Goal: Information Seeking & Learning: Learn about a topic

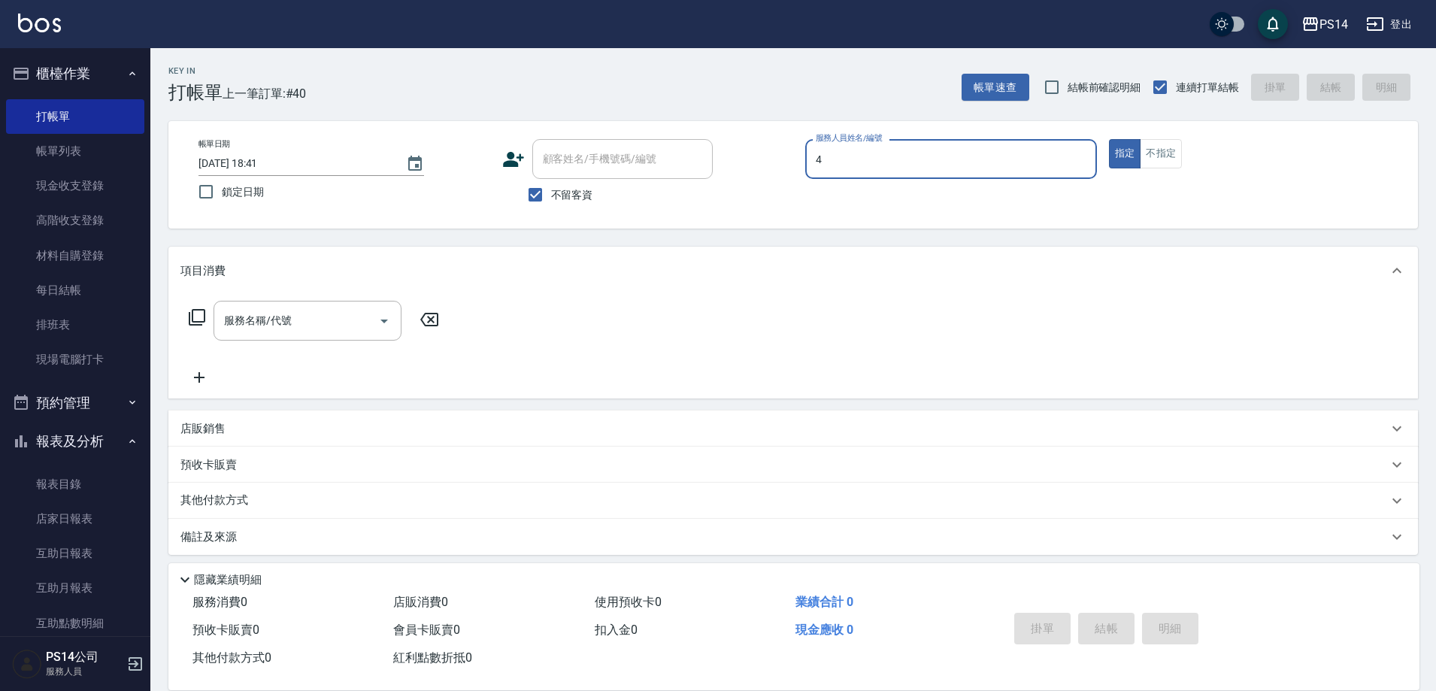
type input "[PERSON_NAME]-4"
type button "true"
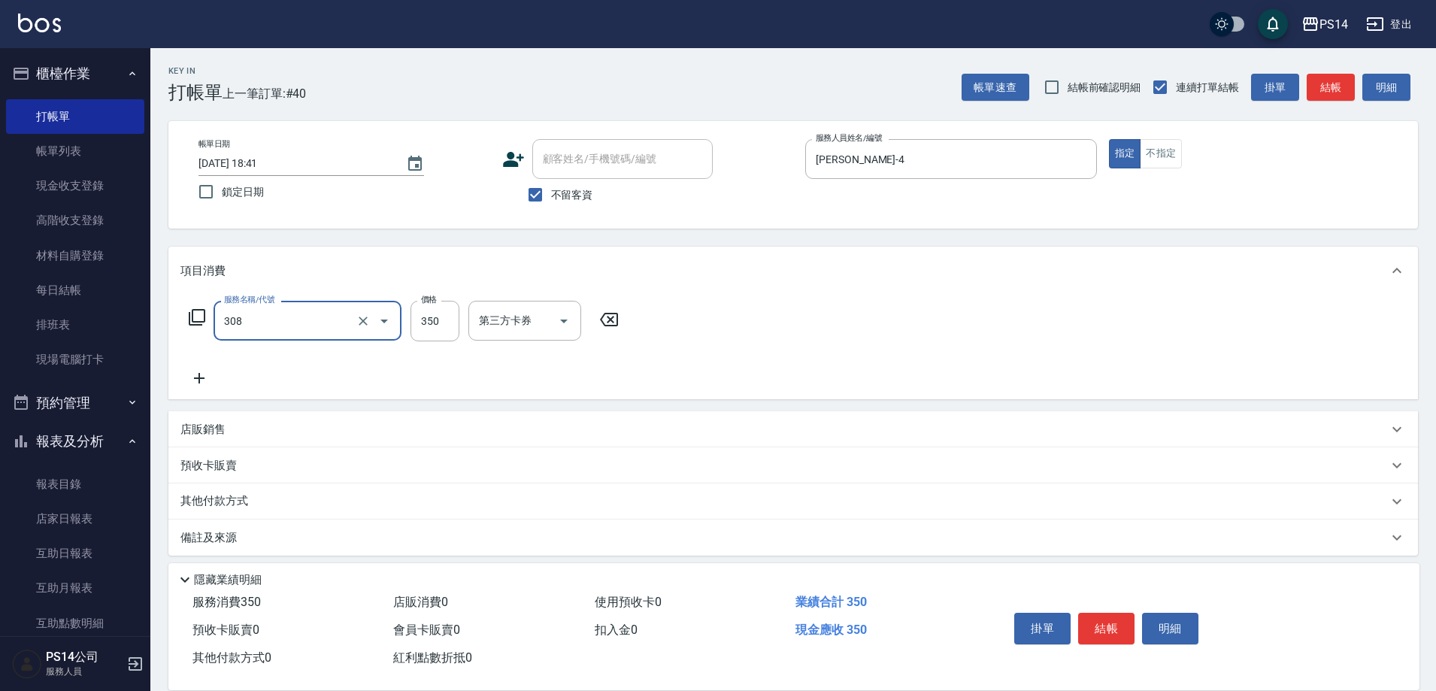
type input "洗+剪(308)"
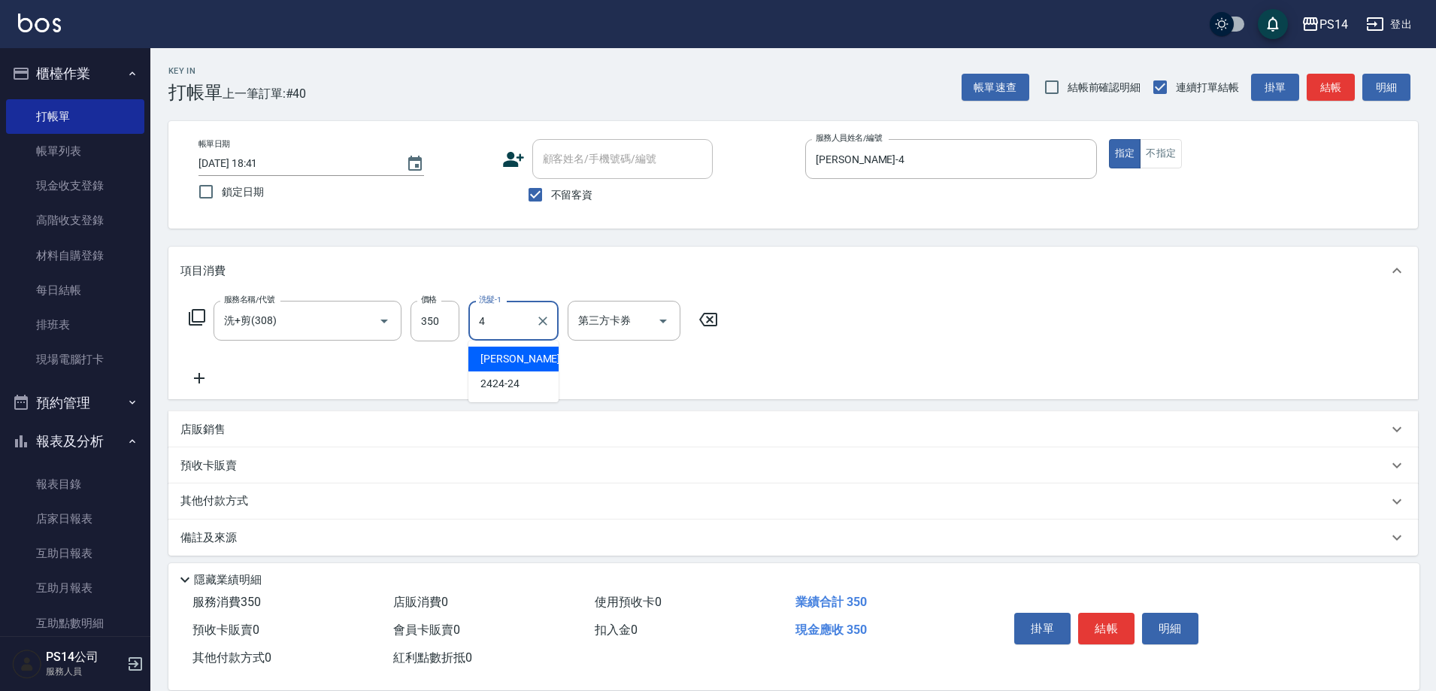
type input "[PERSON_NAME]-4"
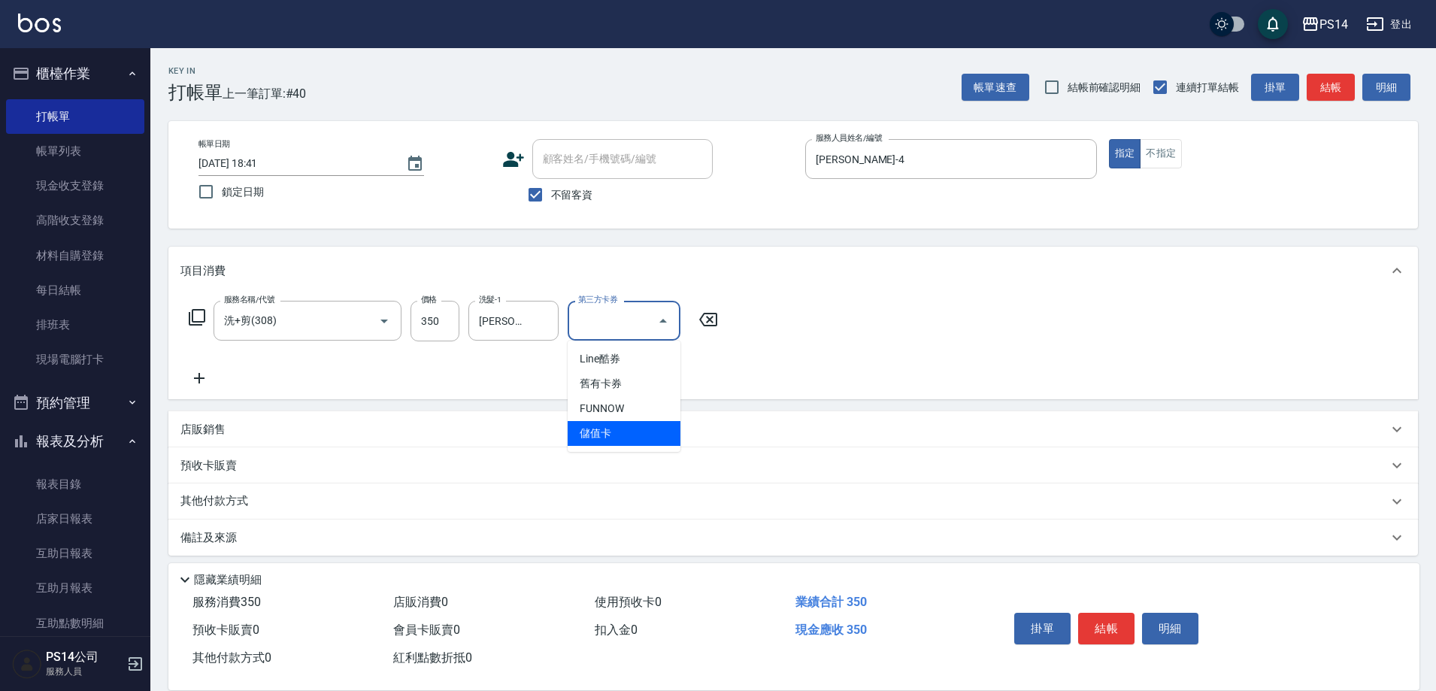
type input "儲值卡"
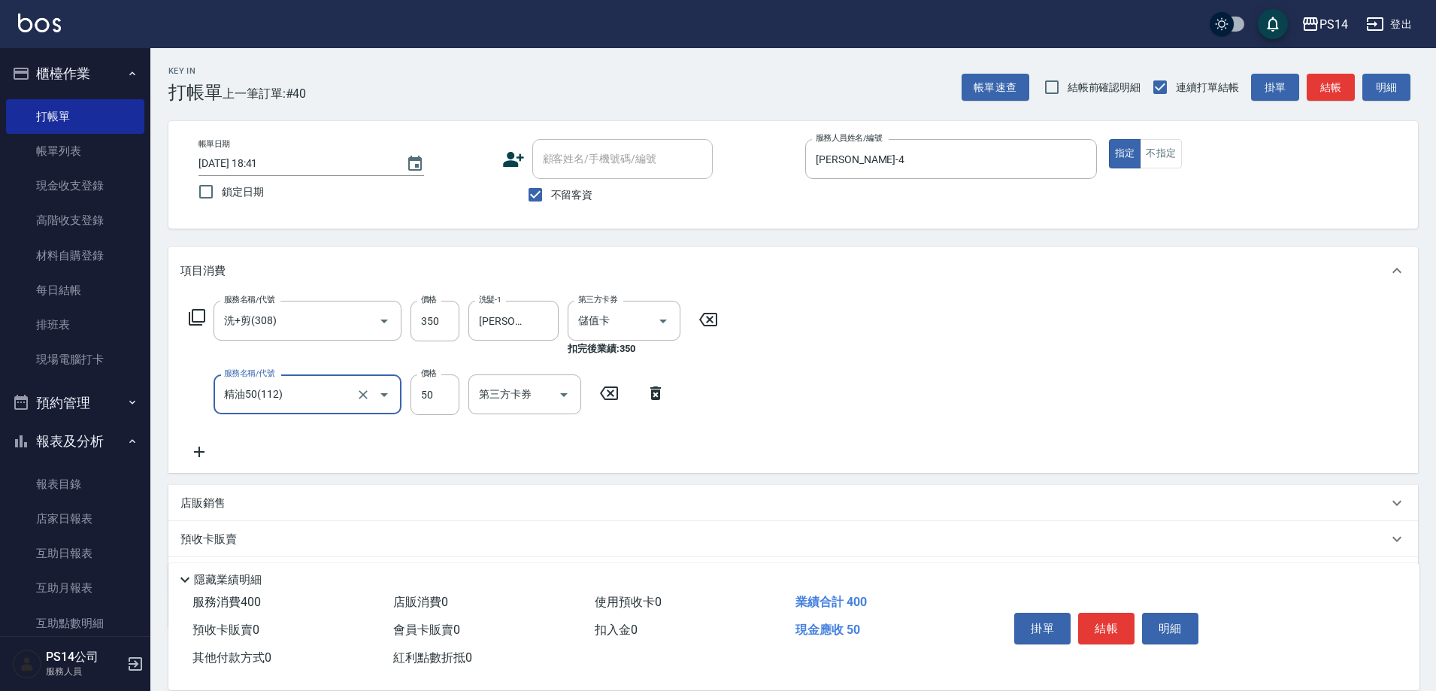
type input "精油50(112)"
type input "2"
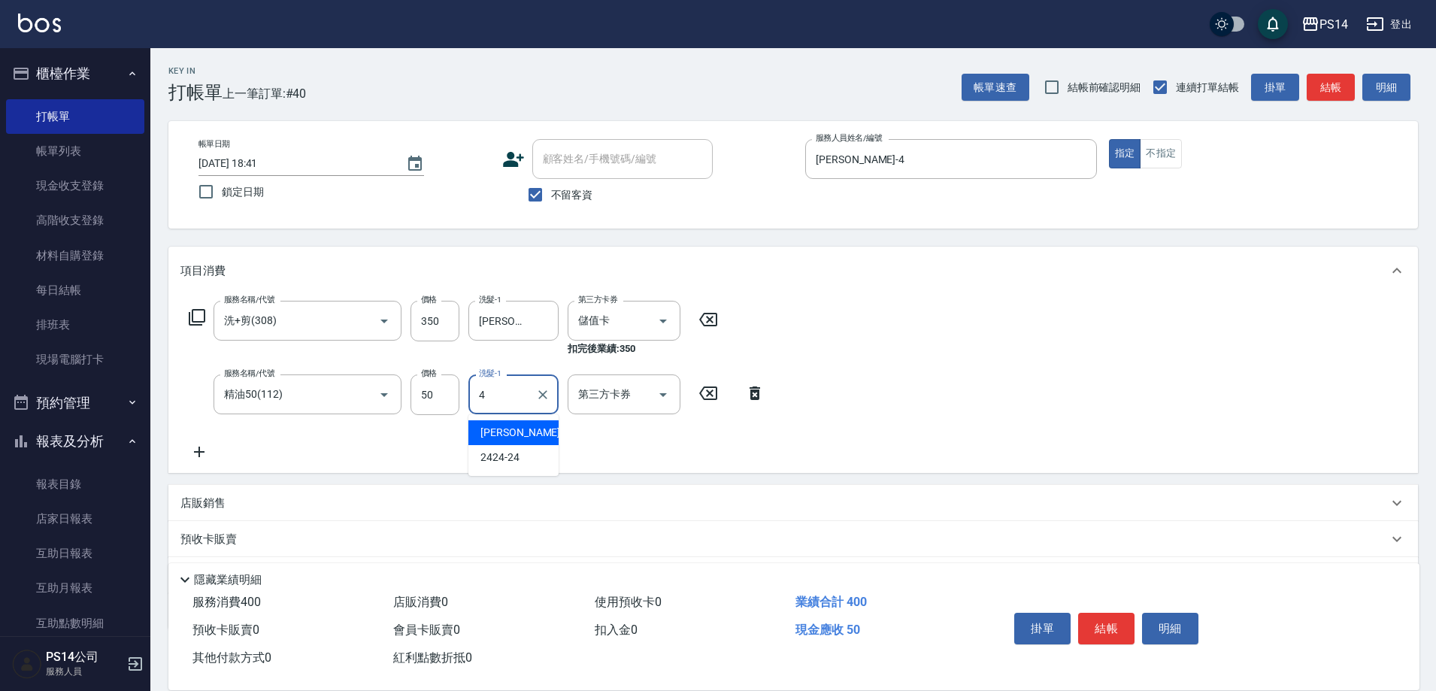
type input "[PERSON_NAME]-4"
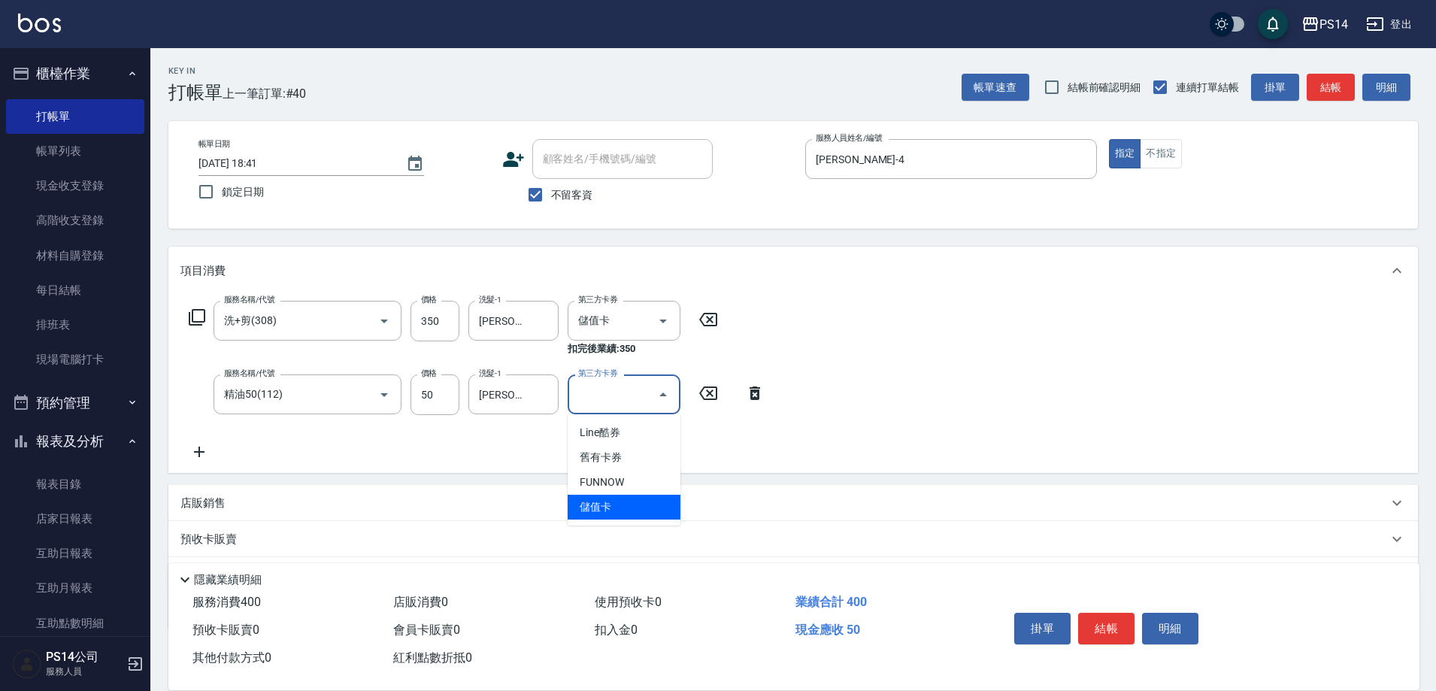
type input "儲值卡"
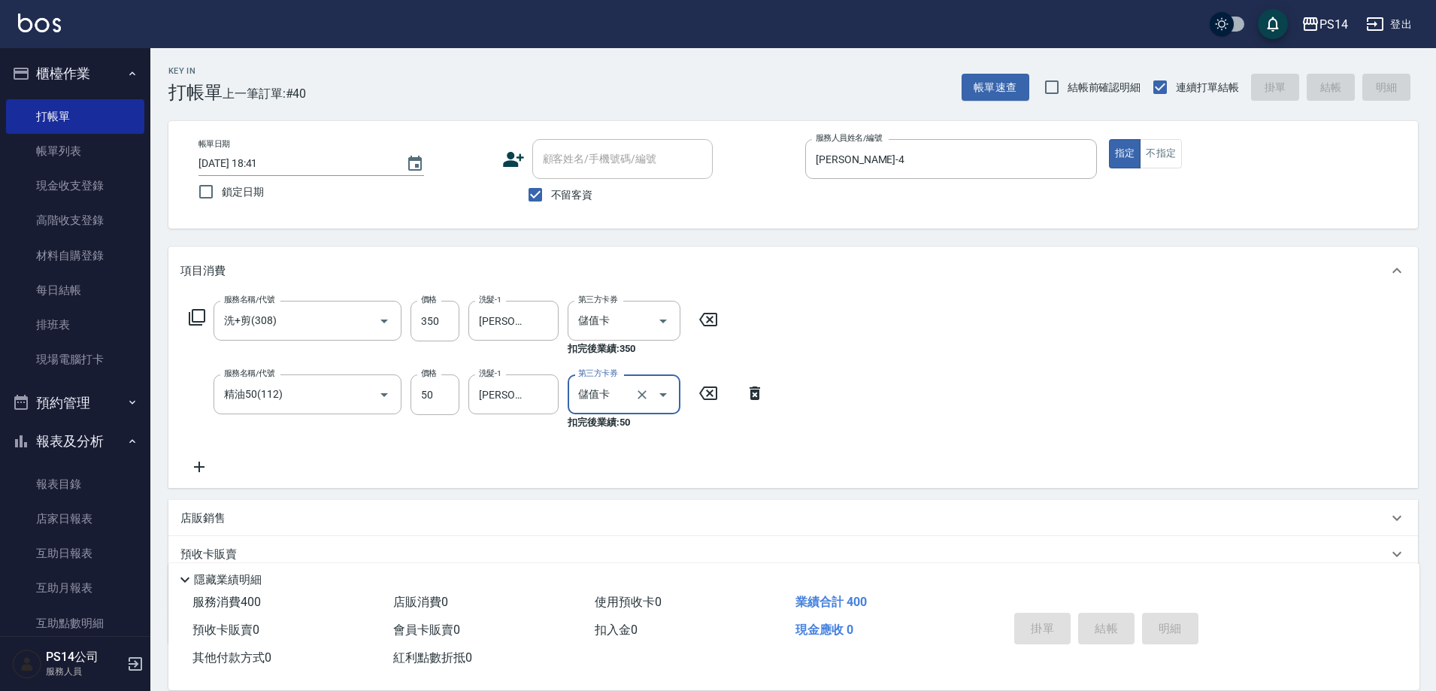
type input "[DATE] 19:39"
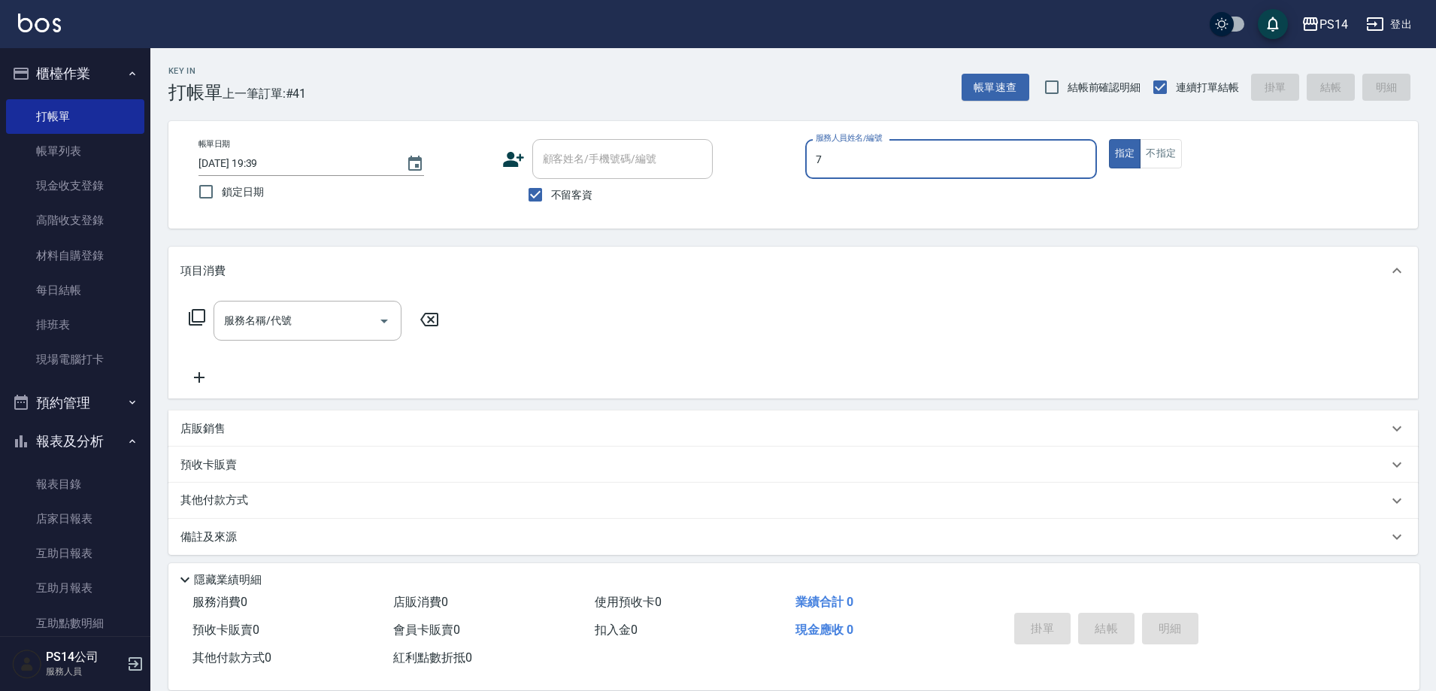
type input "[PERSON_NAME]-7"
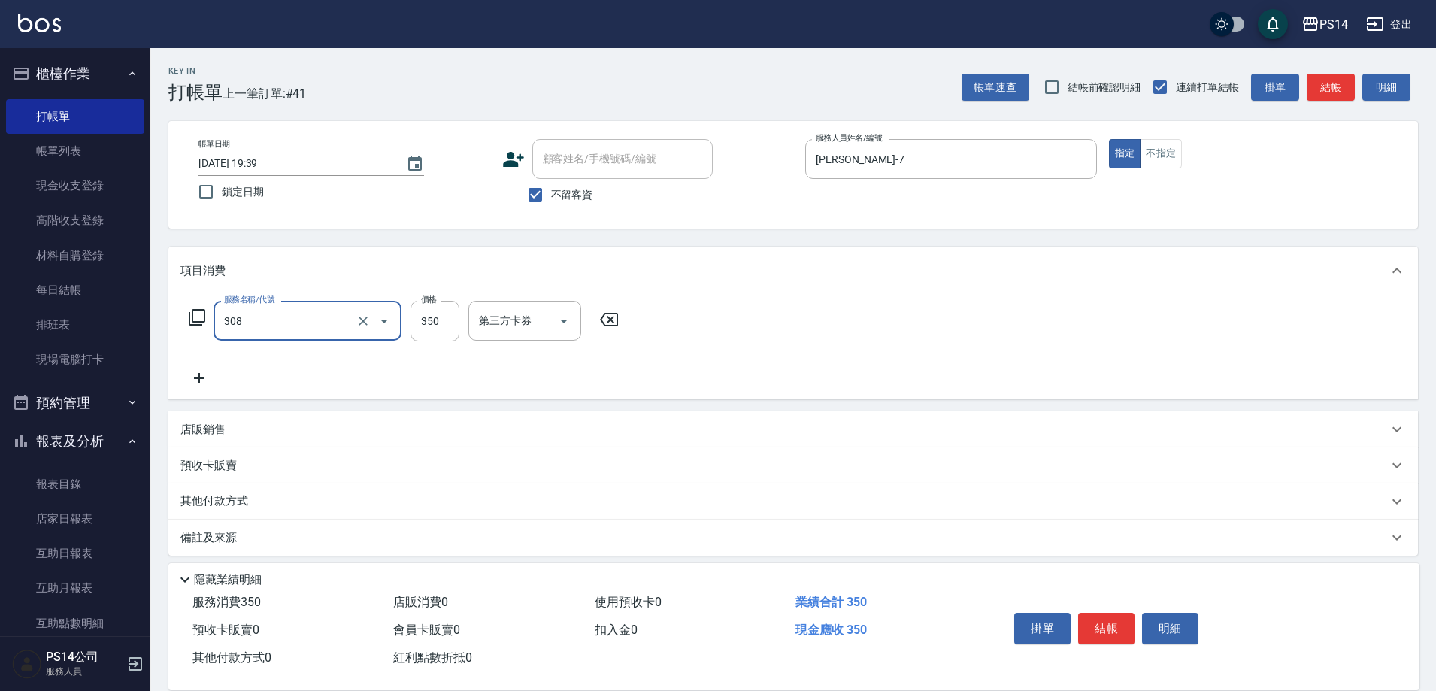
type input "洗+剪(308)"
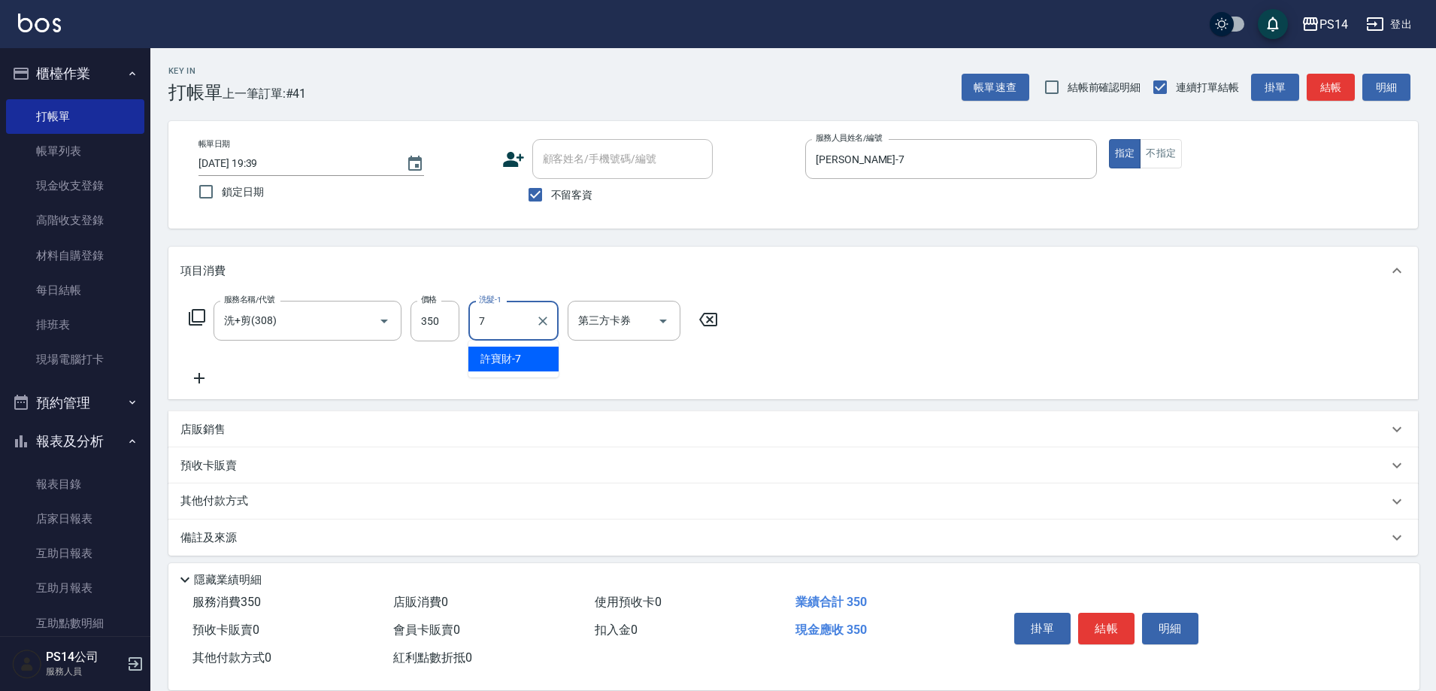
type input "[PERSON_NAME]-7"
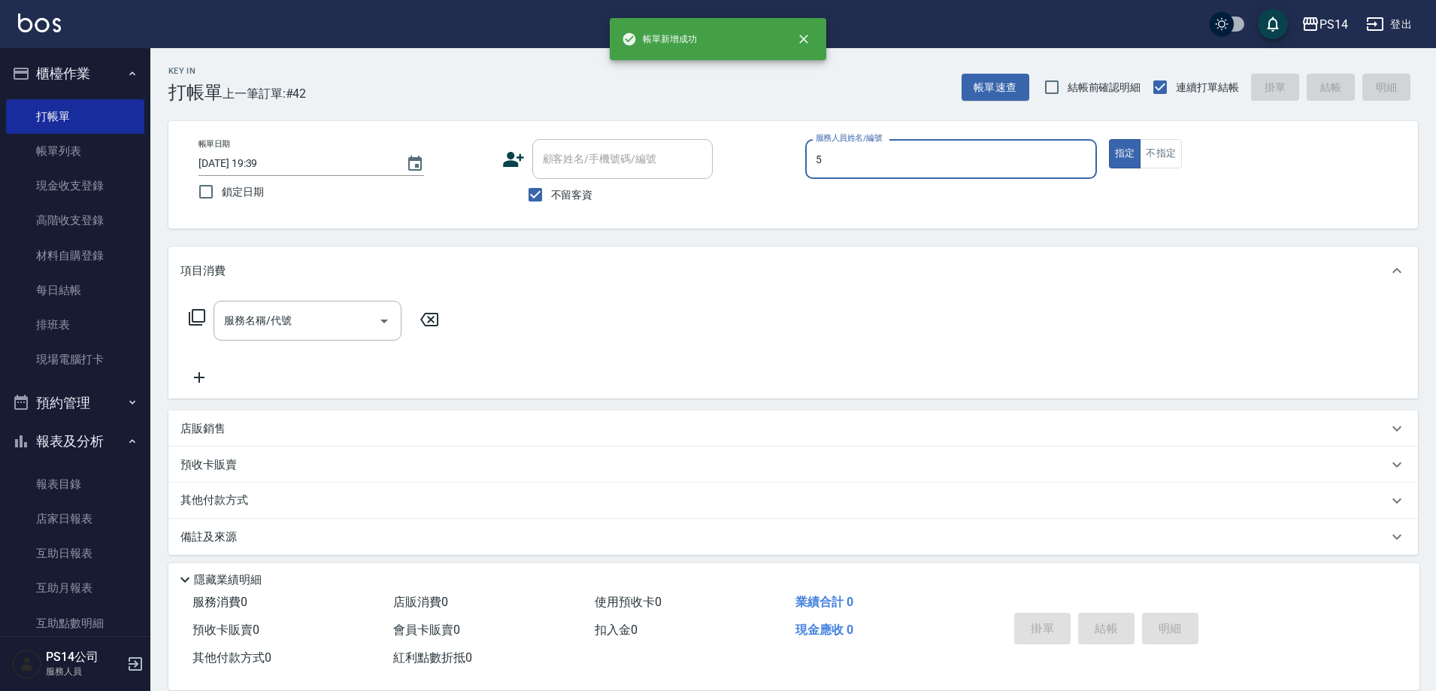
type input "[PERSON_NAME]-5"
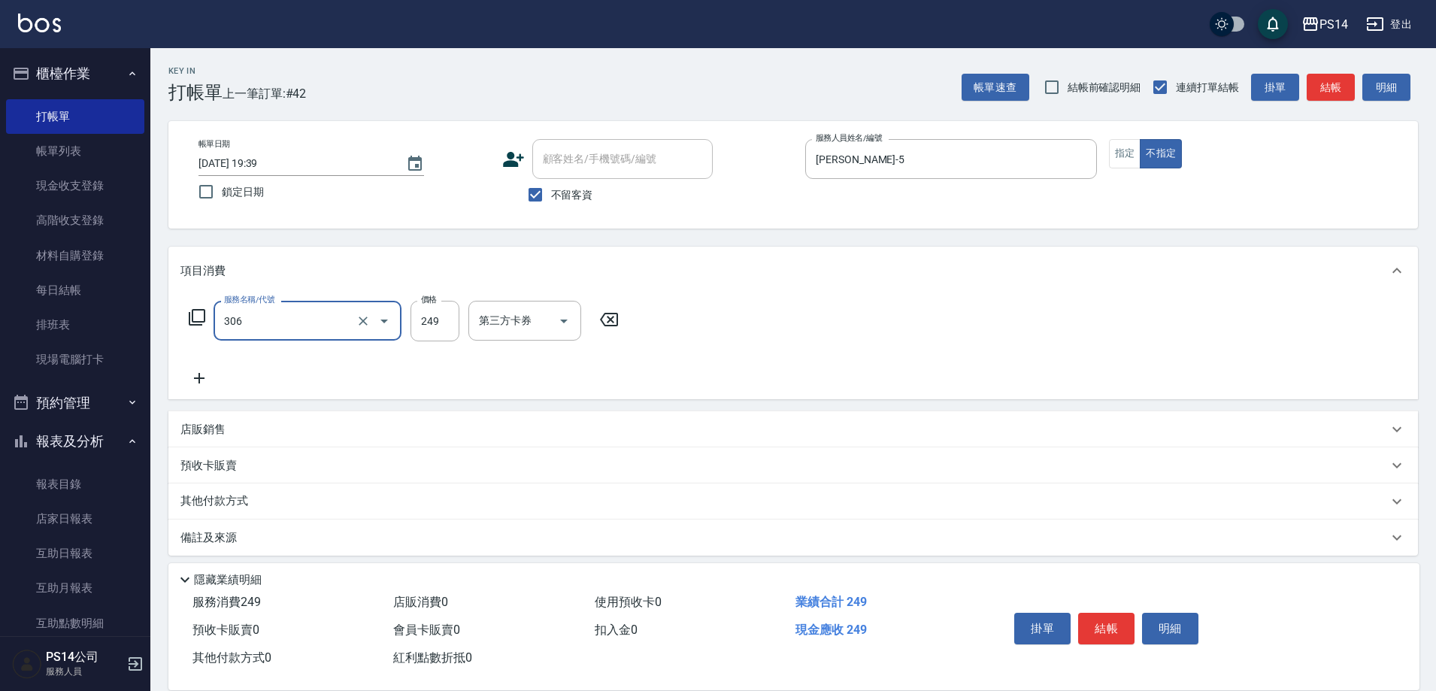
type input "剪髮(306)"
type input "[PERSON_NAME]-26"
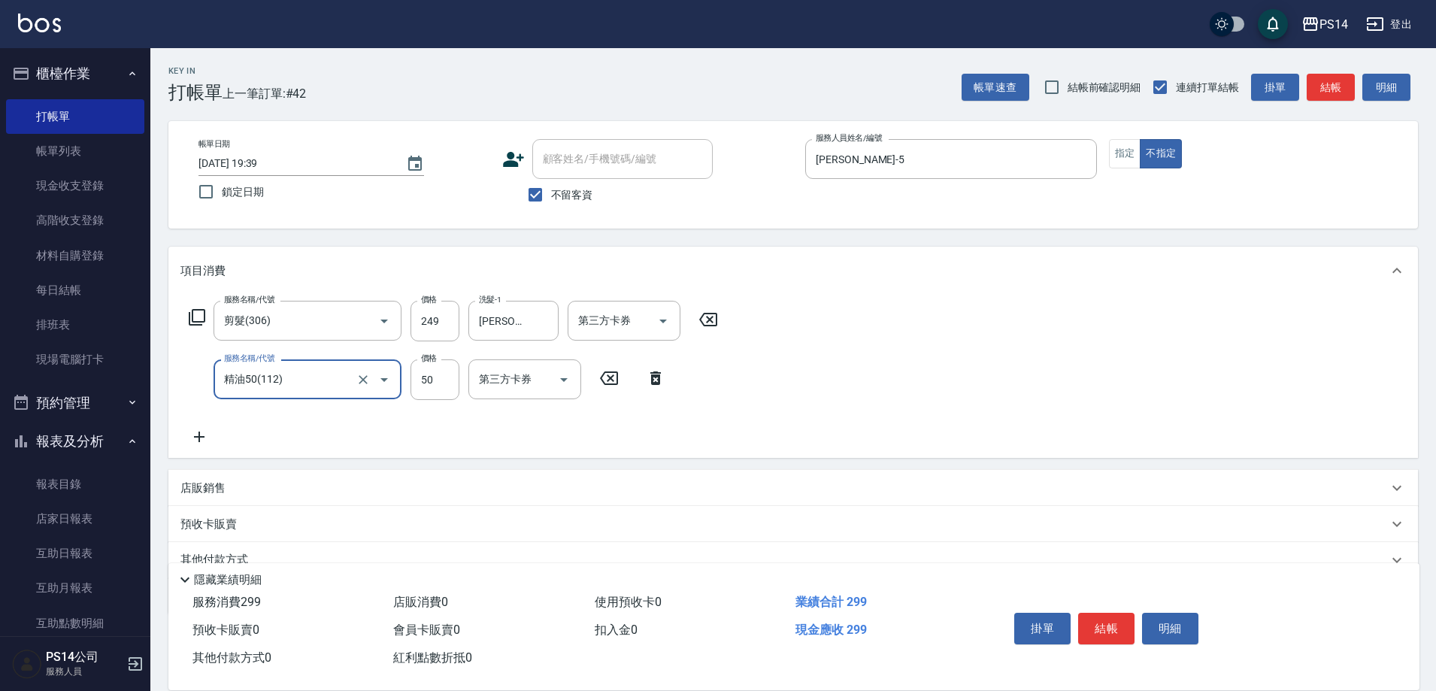
type input "精油50(112)"
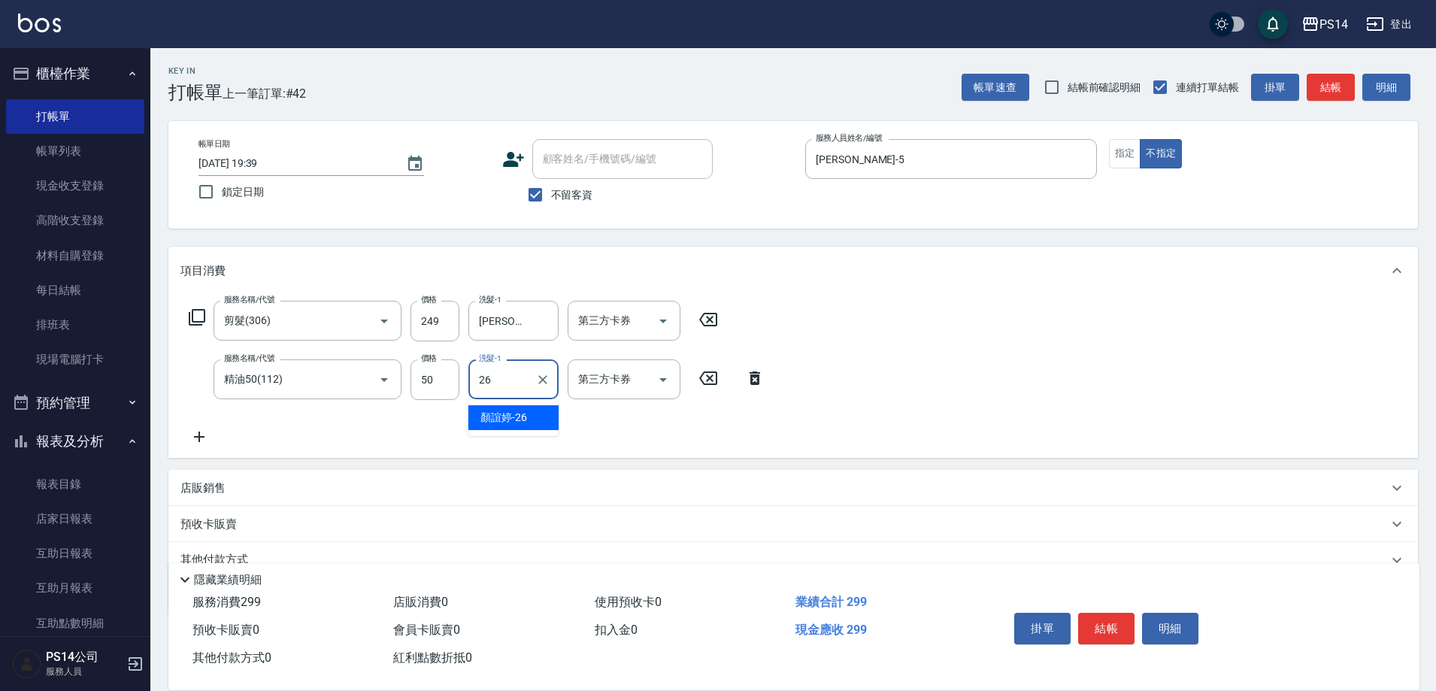
type input "[PERSON_NAME]-26"
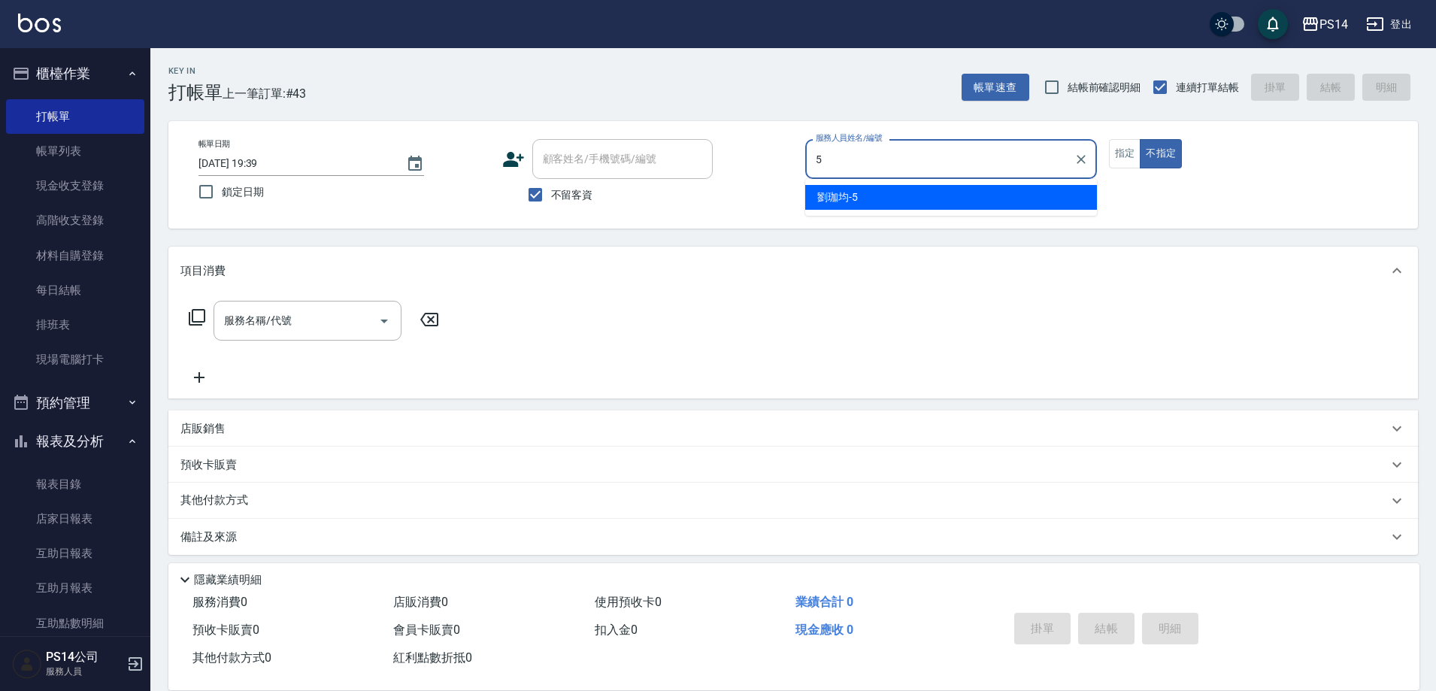
type input "[PERSON_NAME]-5"
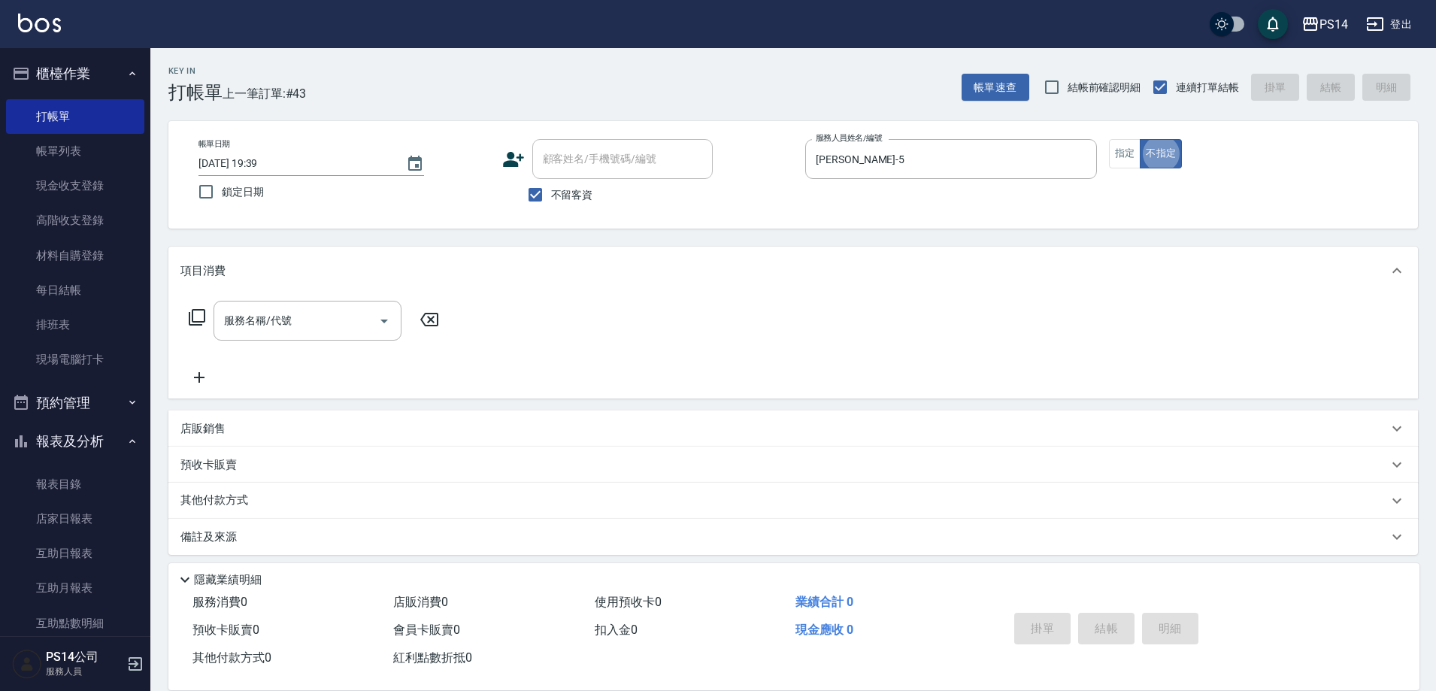
type button "false"
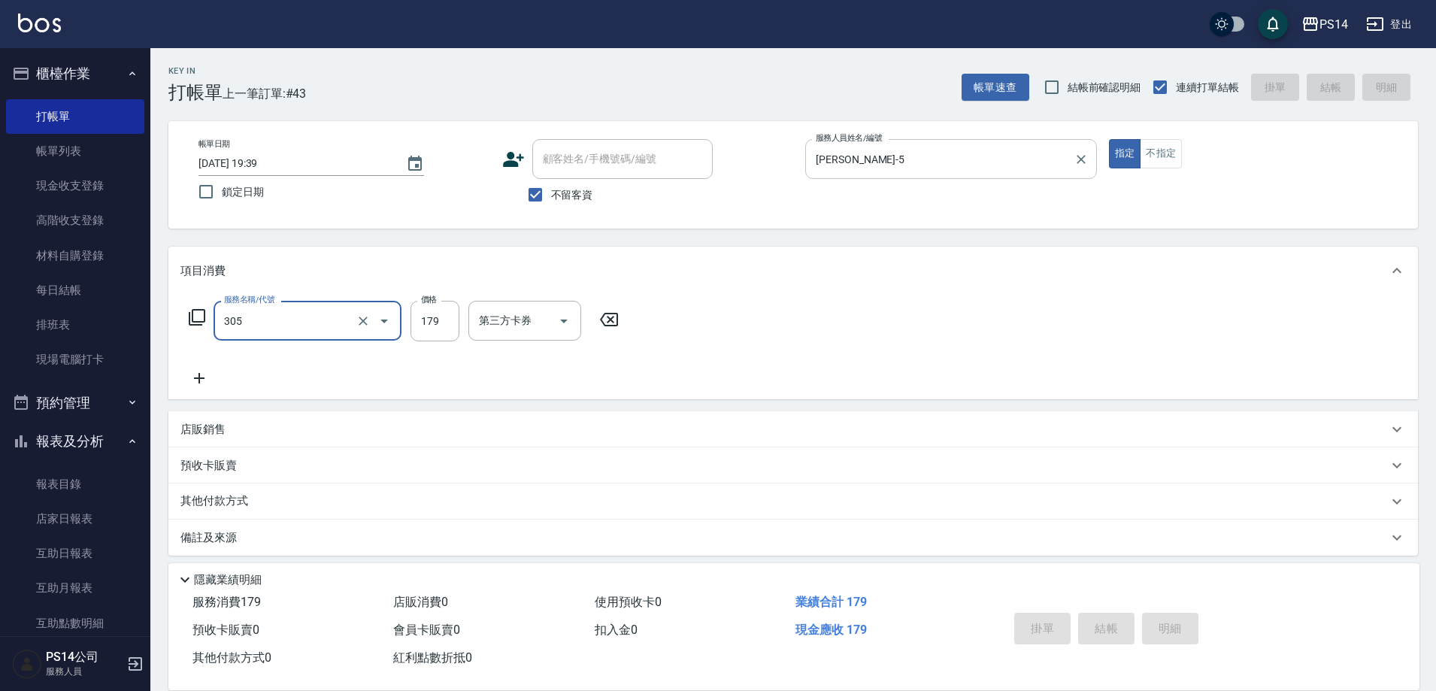
type input "305"
type input "[DATE] 19:47"
type input "[PERSON_NAME]-7"
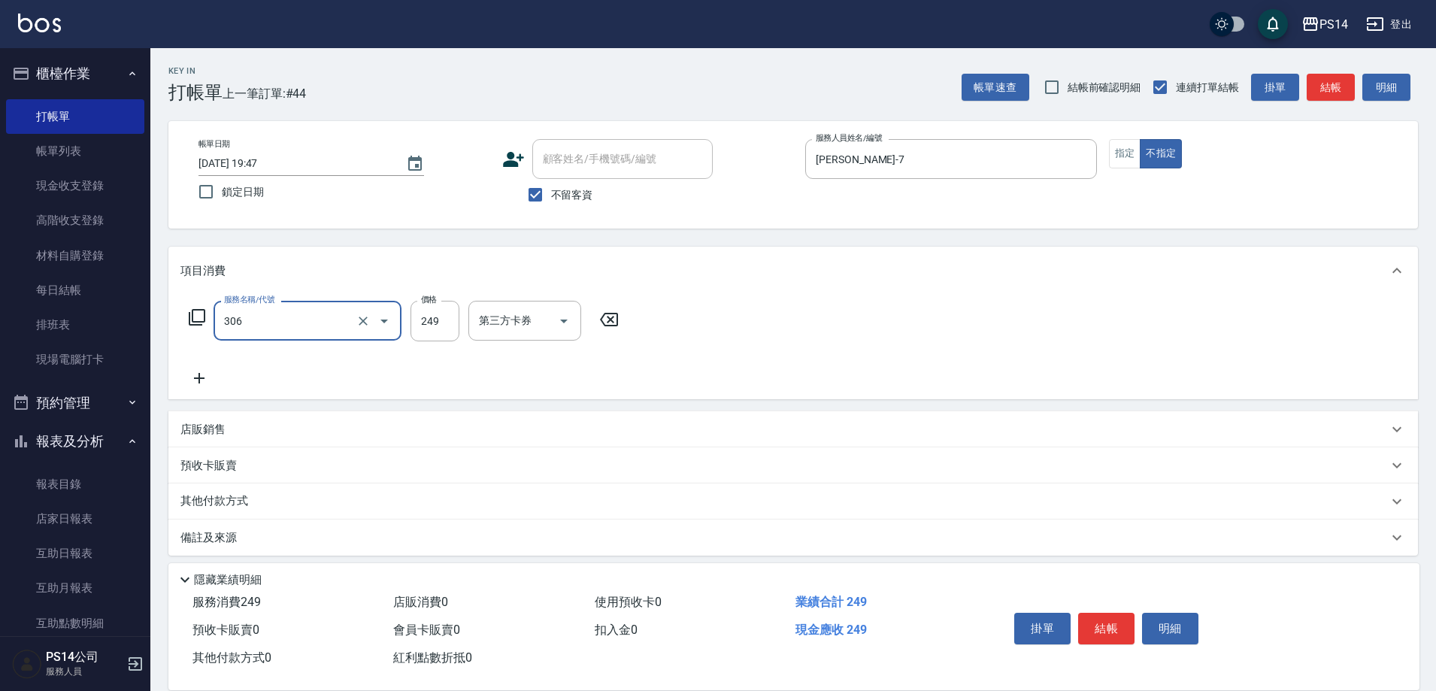
type input "剪髮(306)"
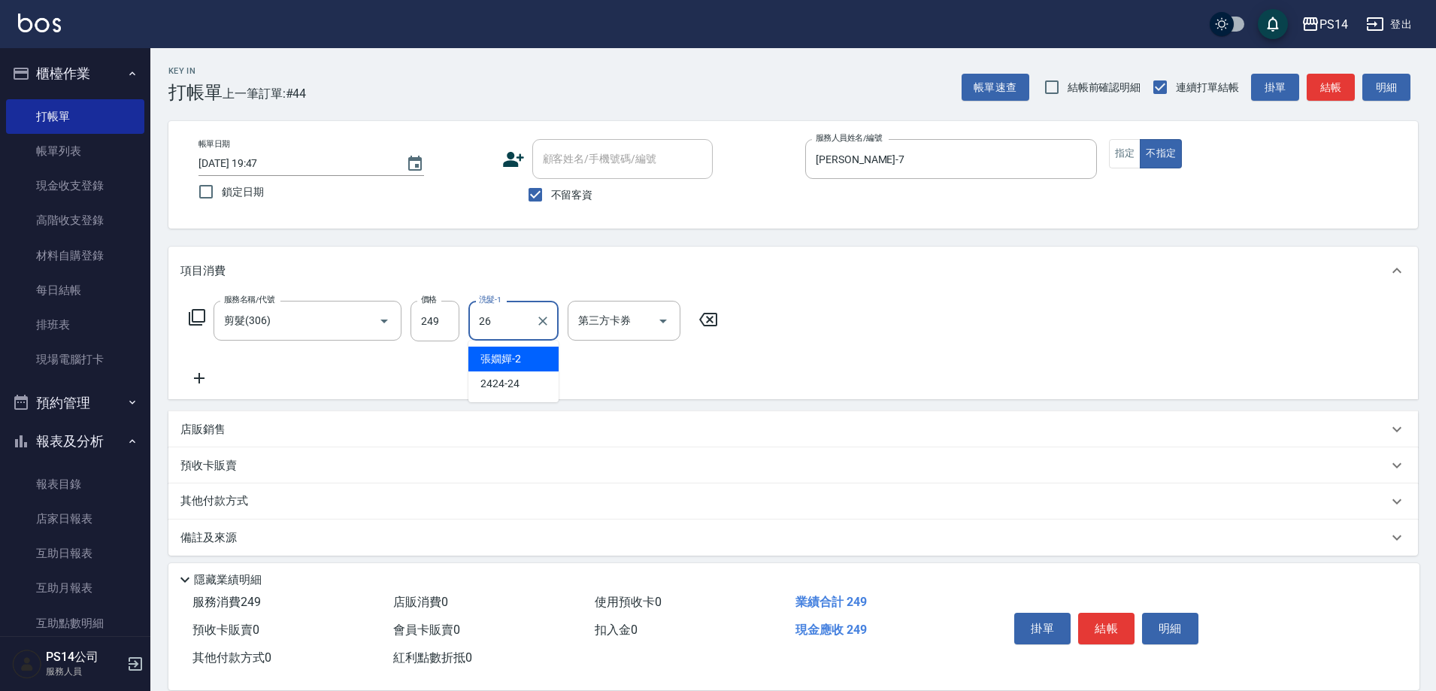
type input "[PERSON_NAME]-26"
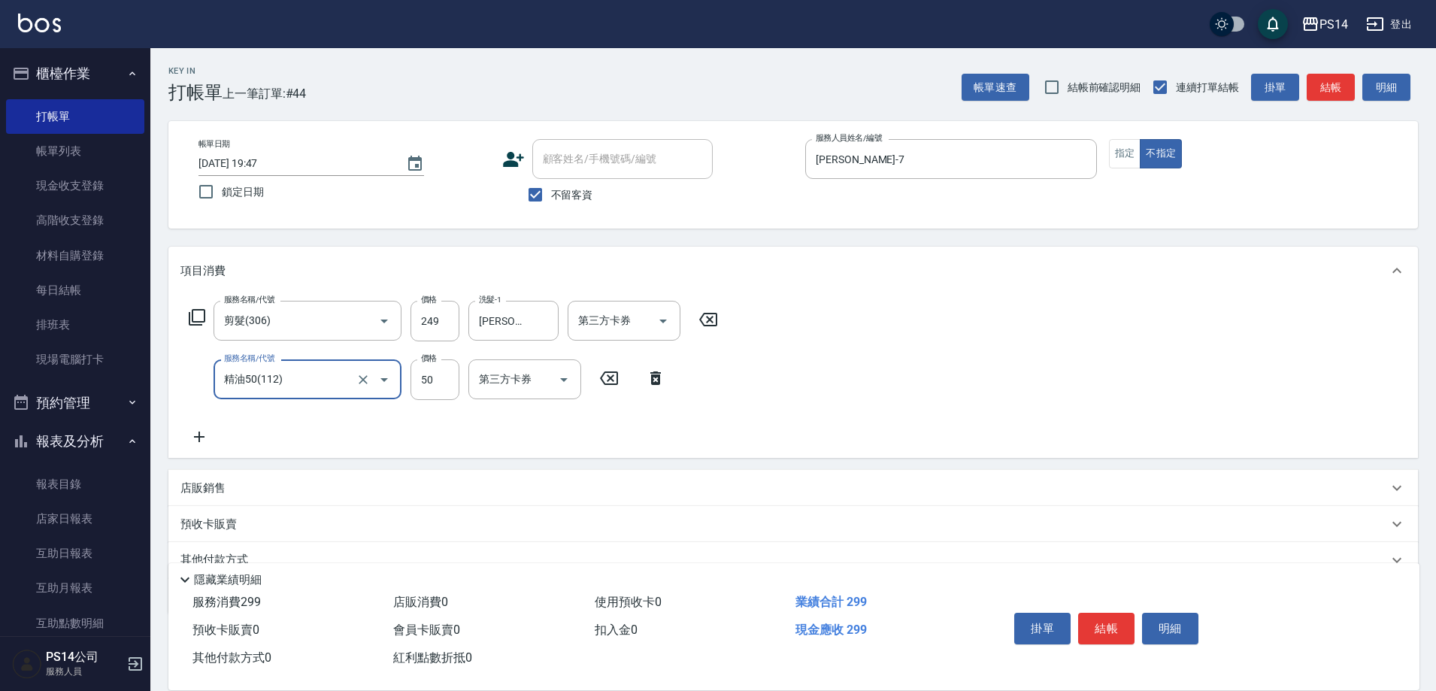
type input "精油50(112)"
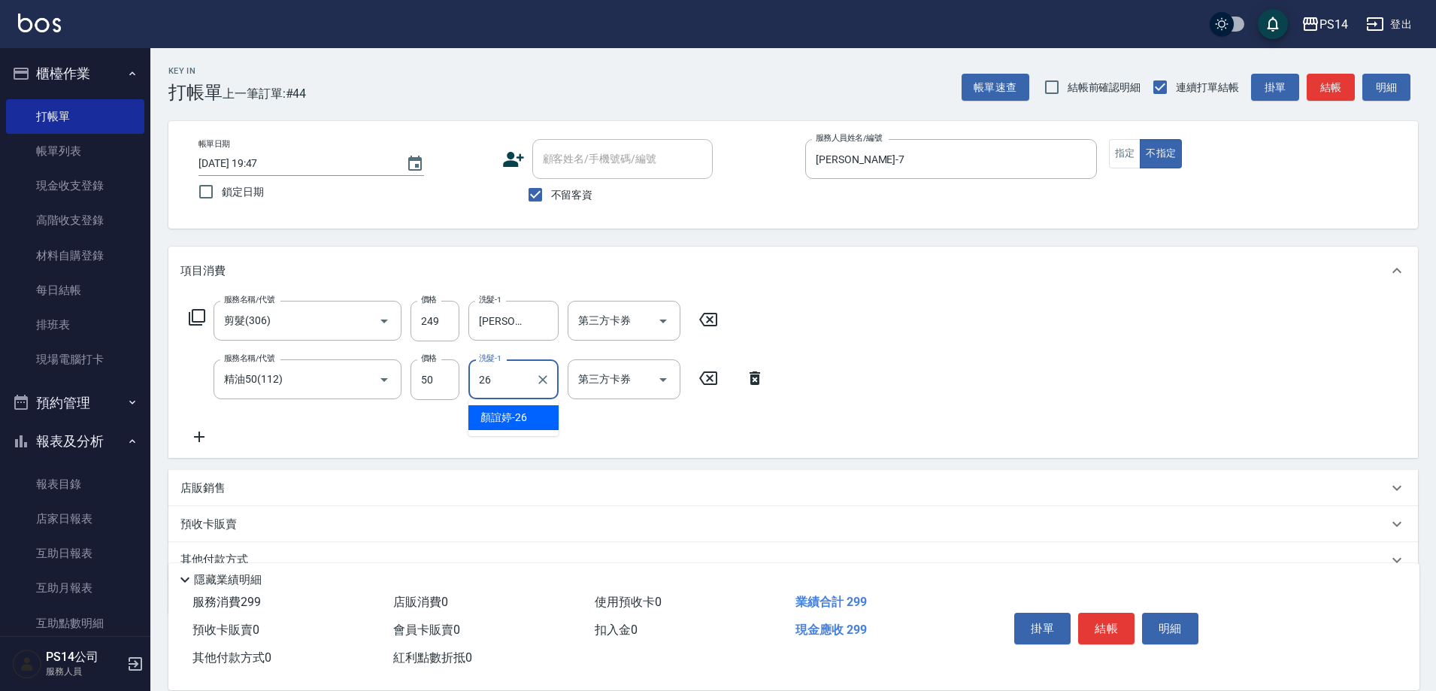
type input "[PERSON_NAME]-26"
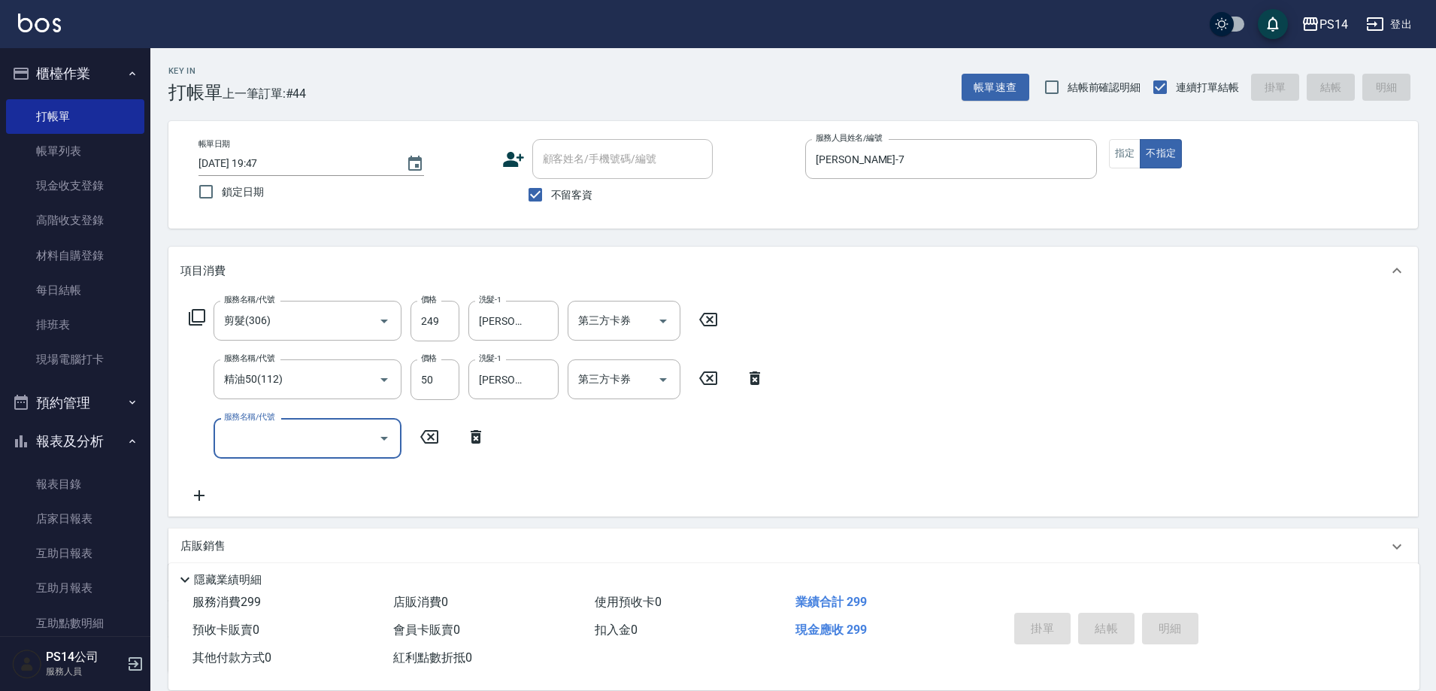
type input "[DATE] 19:50"
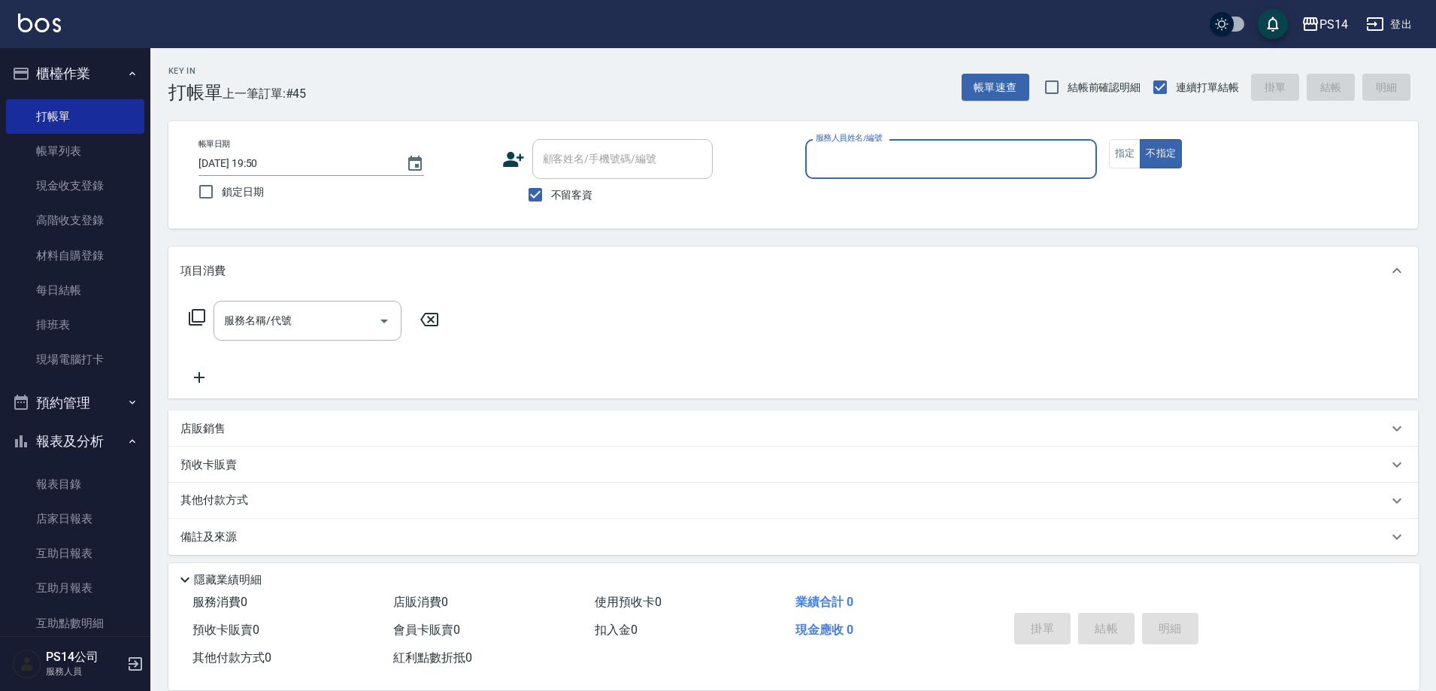
click at [1139, 139] on button "不指定" at bounding box center [1160, 153] width 42 height 29
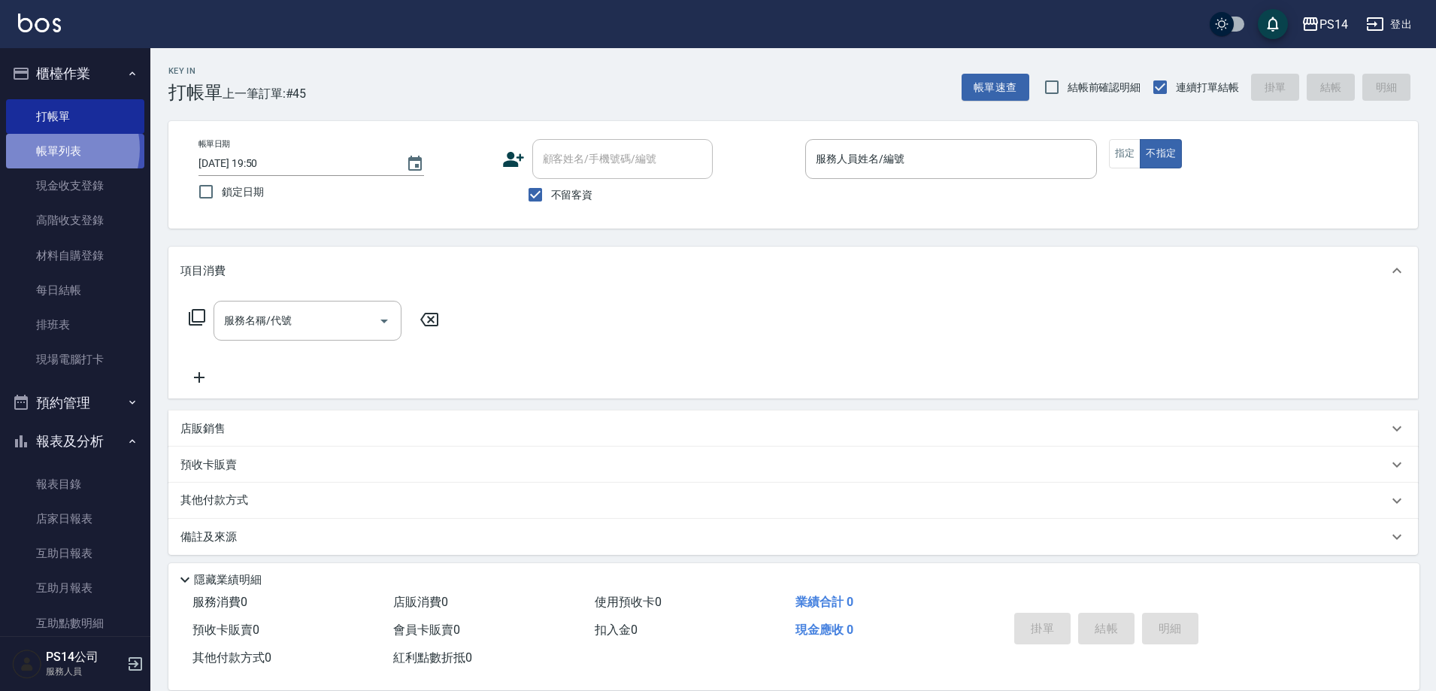
click at [53, 149] on link "帳單列表" at bounding box center [75, 151] width 138 height 35
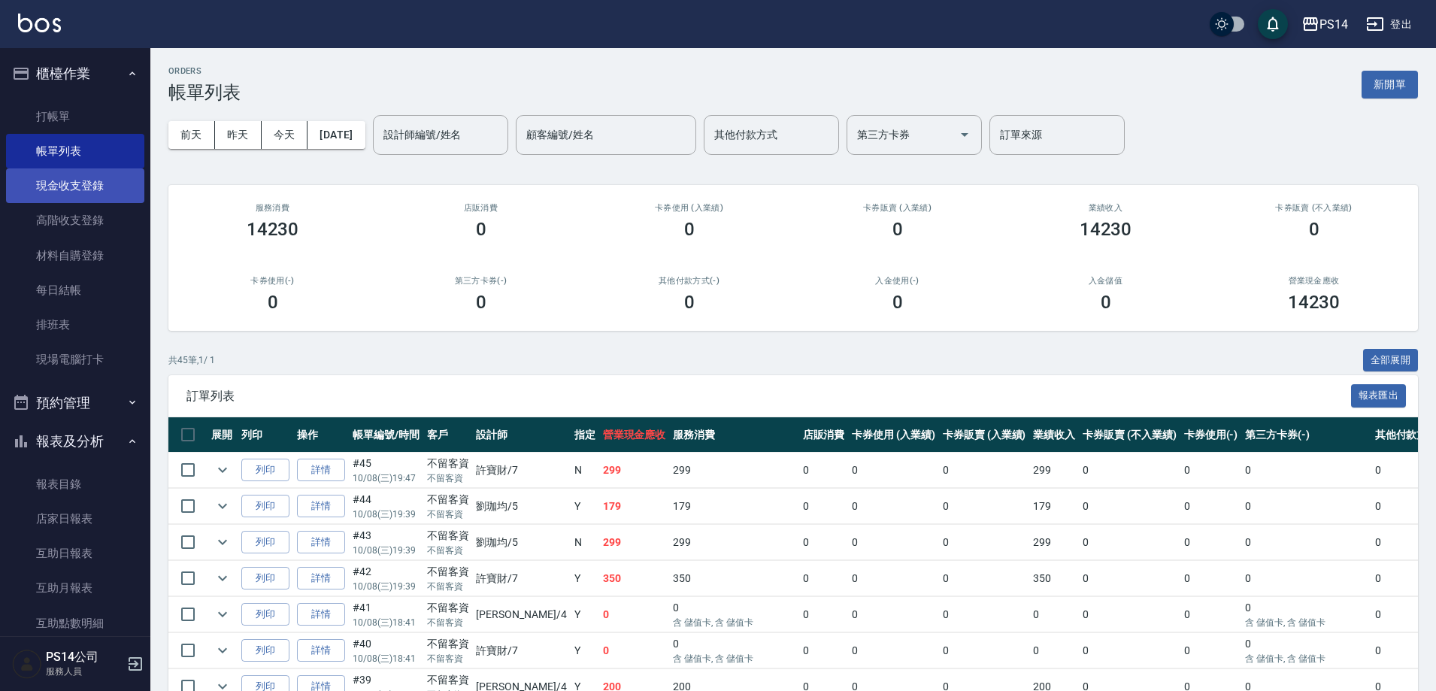
click at [45, 186] on link "現金收支登錄" at bounding box center [75, 185] width 138 height 35
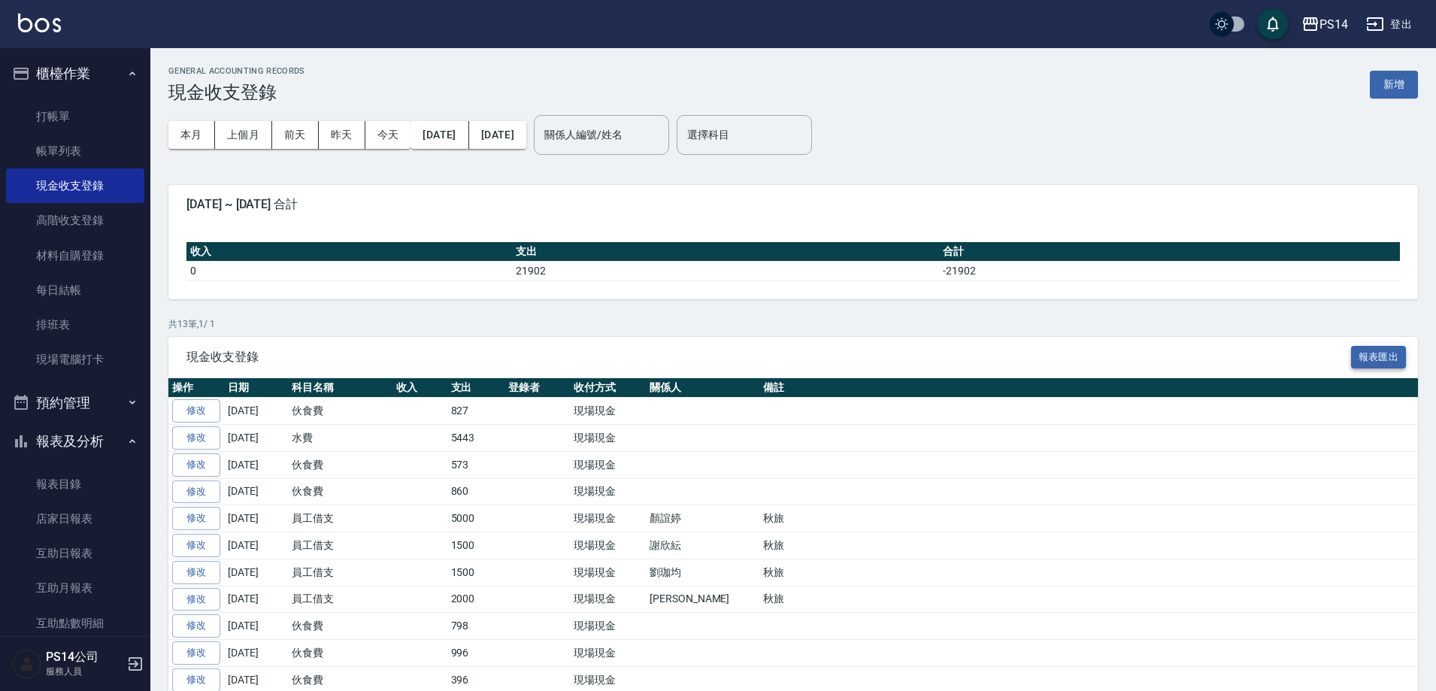
click at [1351, 352] on button "報表匯出" at bounding box center [1379, 357] width 56 height 23
click at [1378, 82] on button "新增" at bounding box center [1393, 85] width 48 height 28
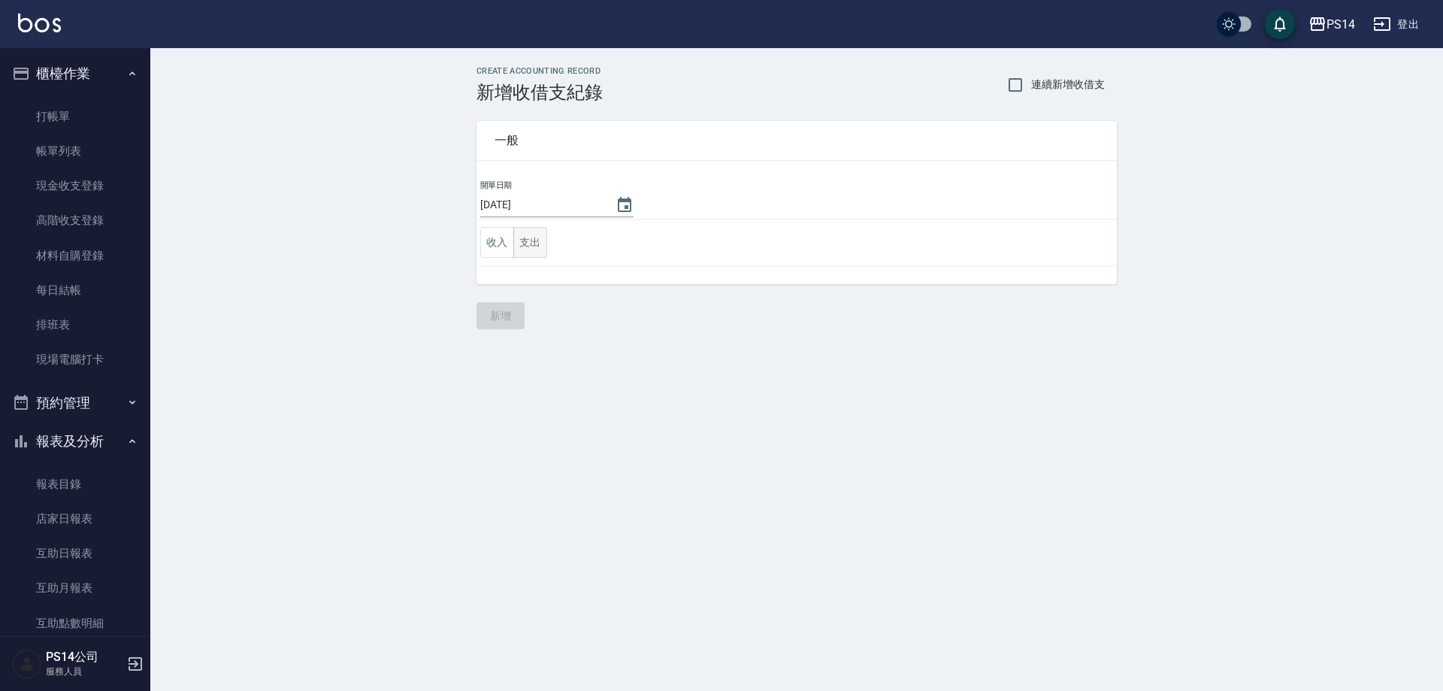
click at [541, 237] on button "支出" at bounding box center [530, 242] width 34 height 31
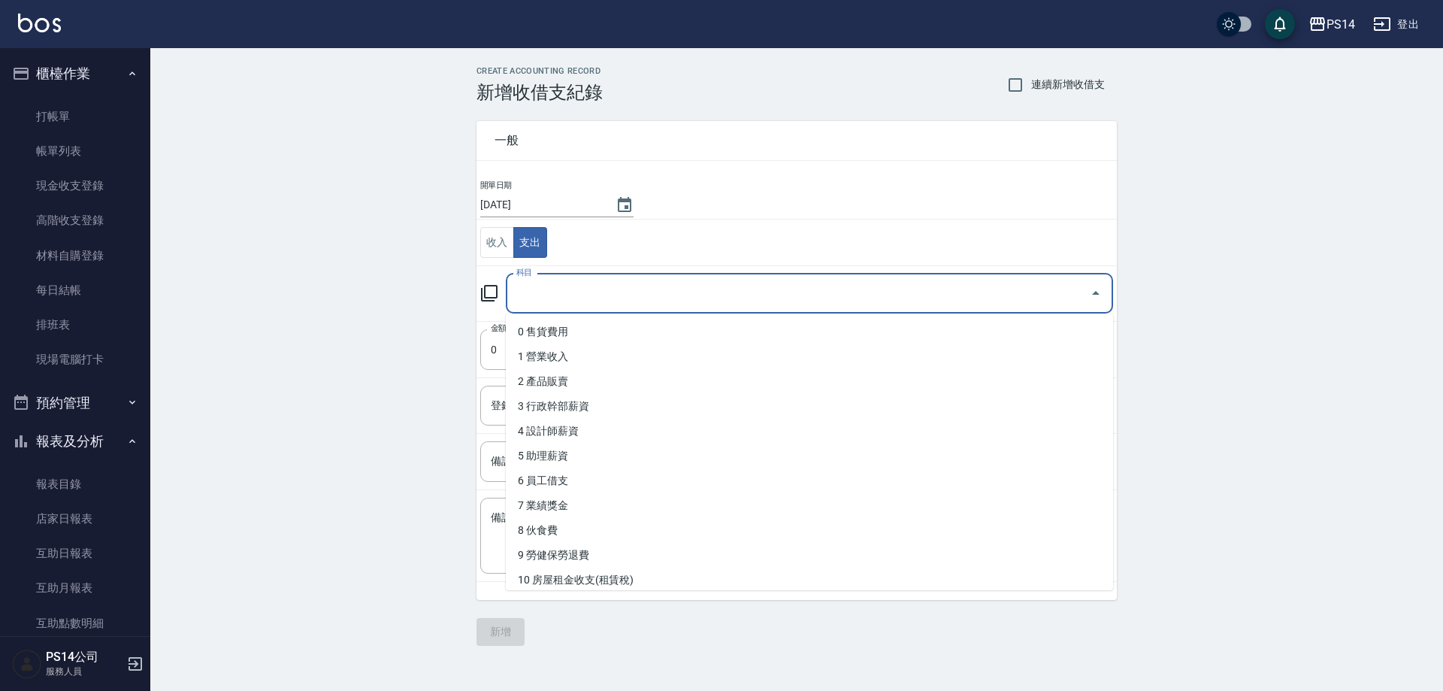
click at [565, 291] on input "科目" at bounding box center [798, 293] width 571 height 26
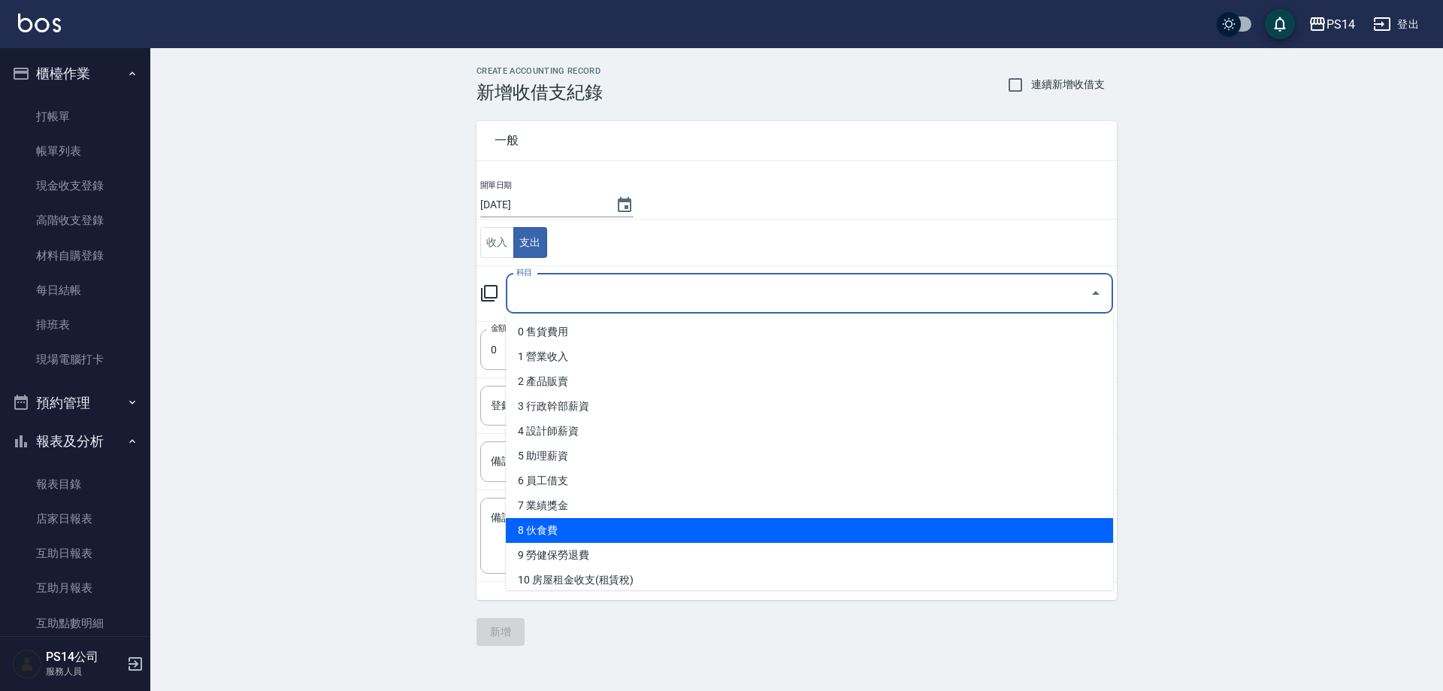
click at [545, 522] on li "8 伙食費" at bounding box center [809, 530] width 607 height 25
type input "8 伙食費"
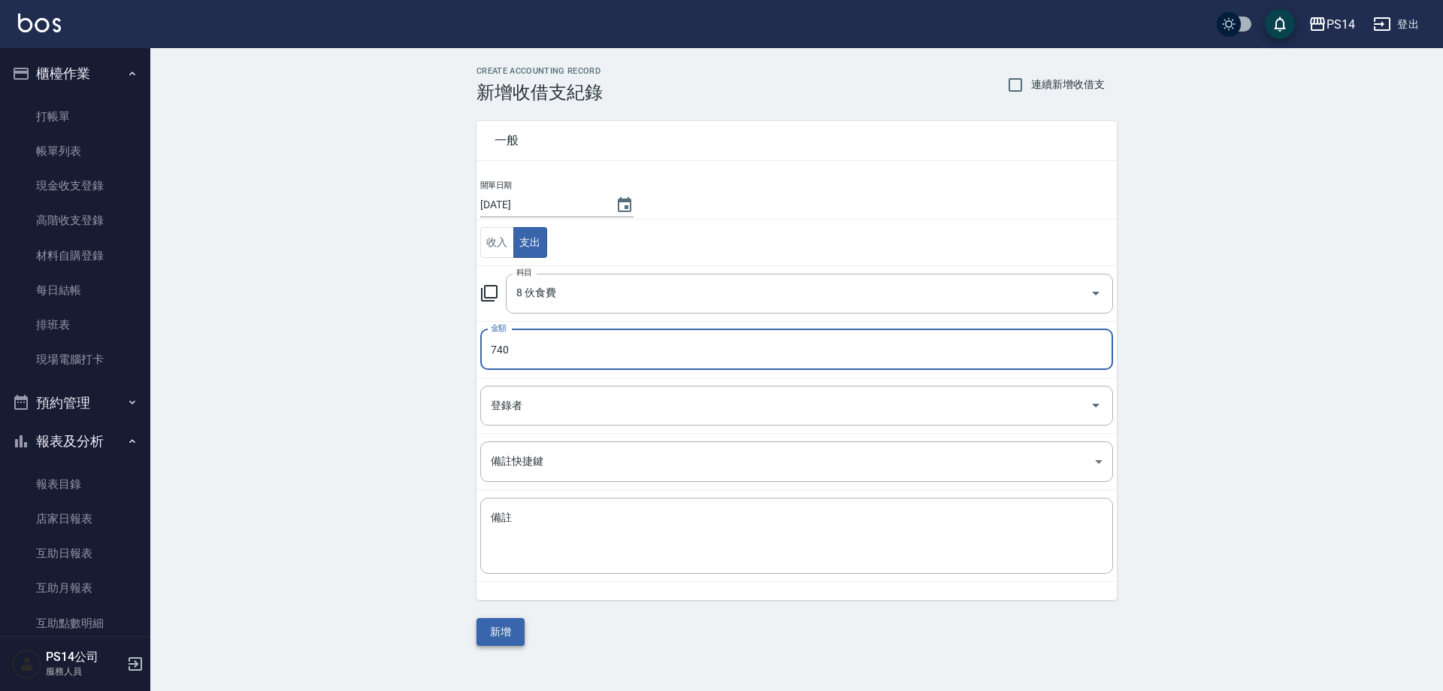
type input "740"
click at [510, 628] on button "新增" at bounding box center [501, 632] width 48 height 28
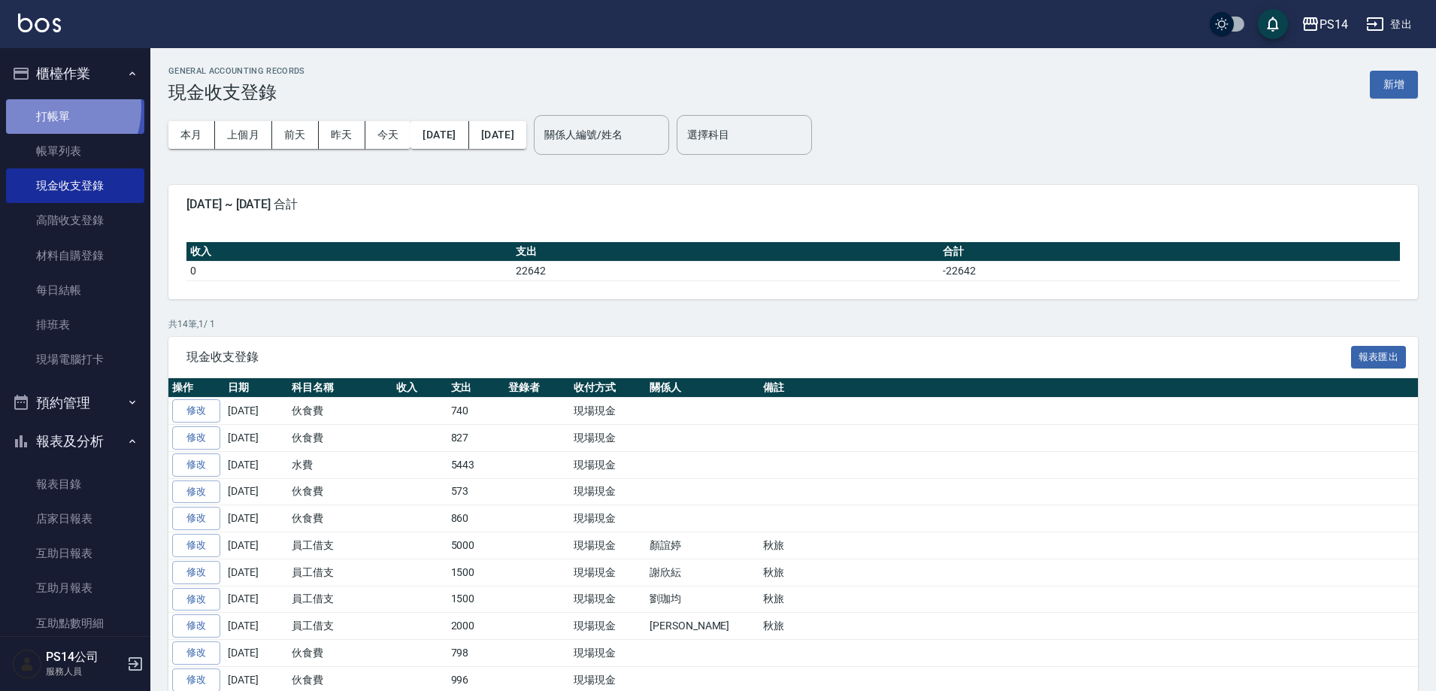
click at [53, 107] on link "打帳單" at bounding box center [75, 116] width 138 height 35
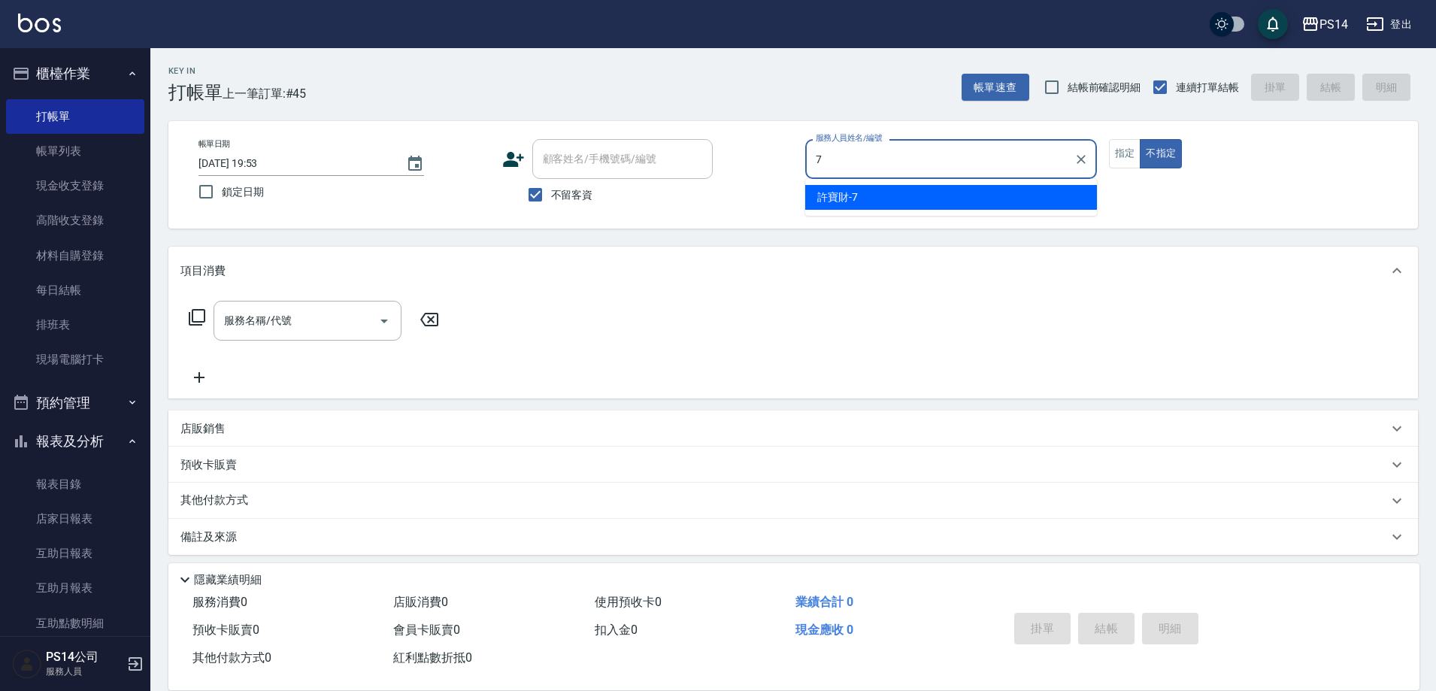
type input "[PERSON_NAME]-7"
type button "false"
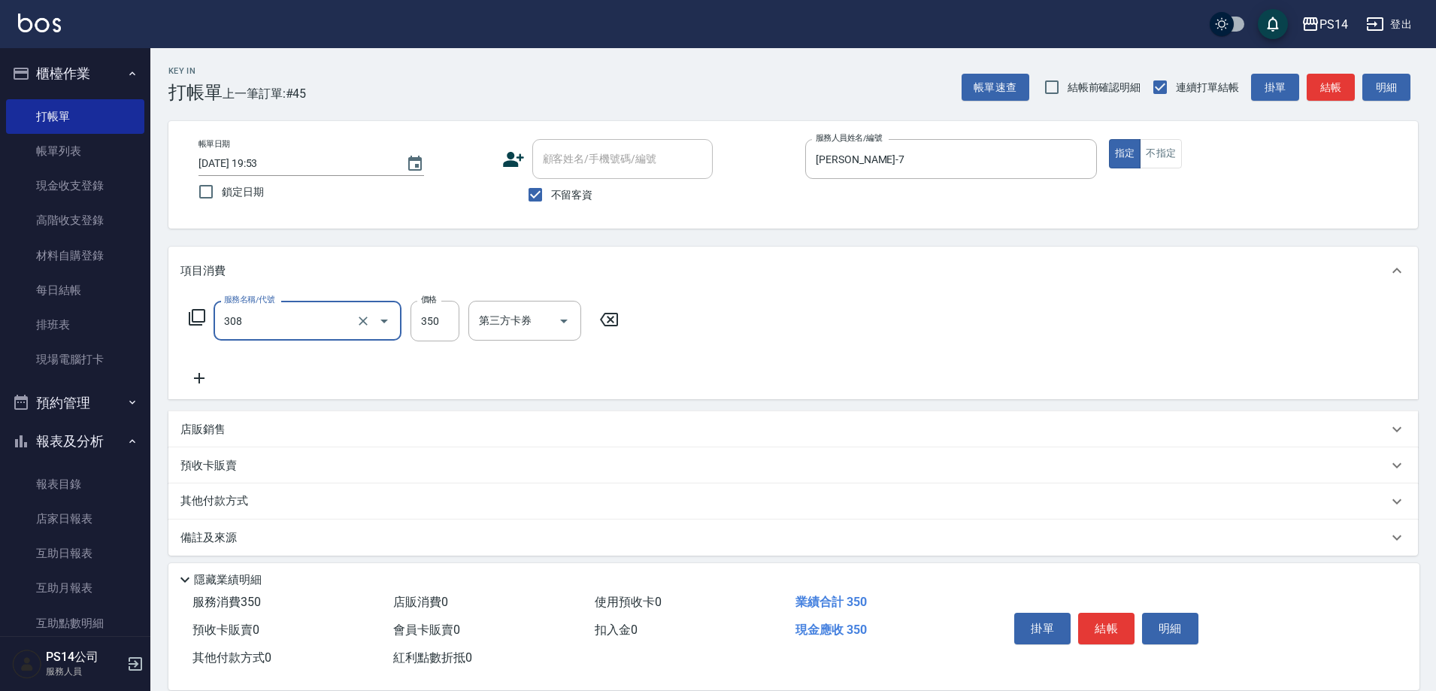
type input "洗+剪(308)"
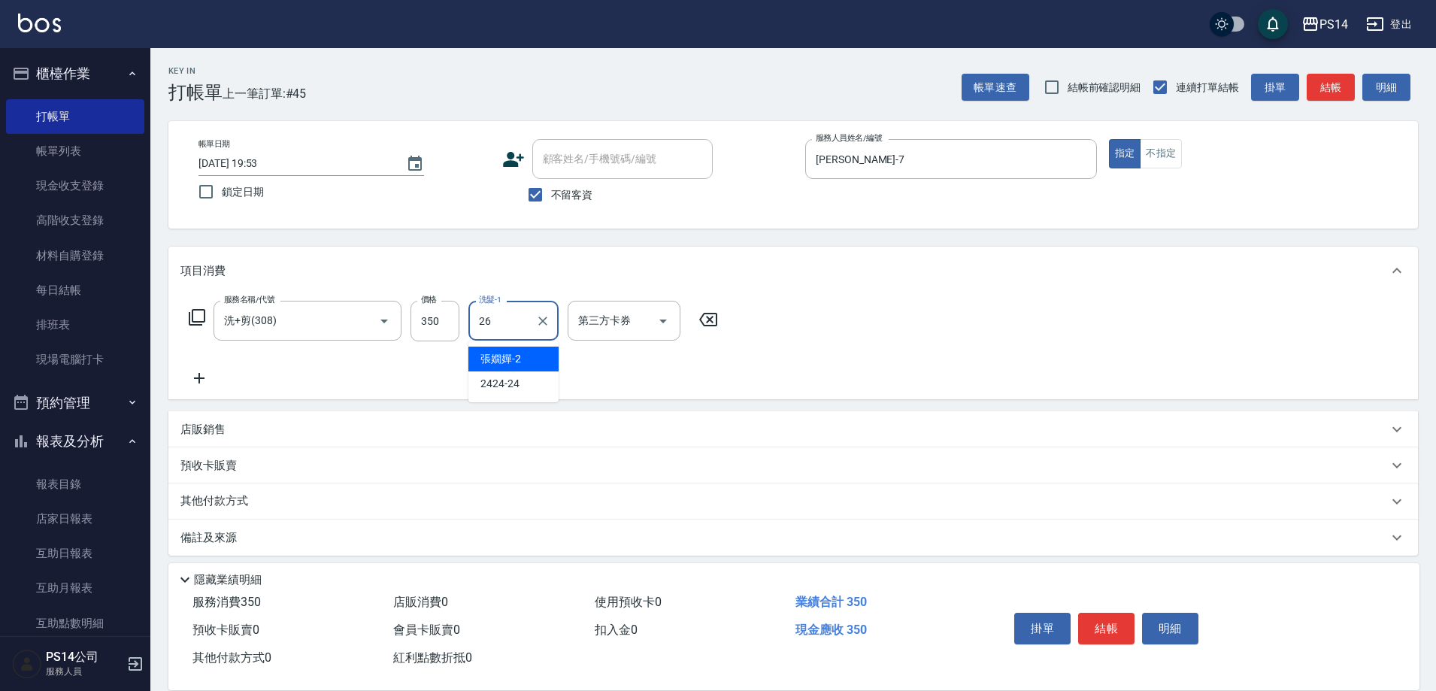
type input "[PERSON_NAME]-26"
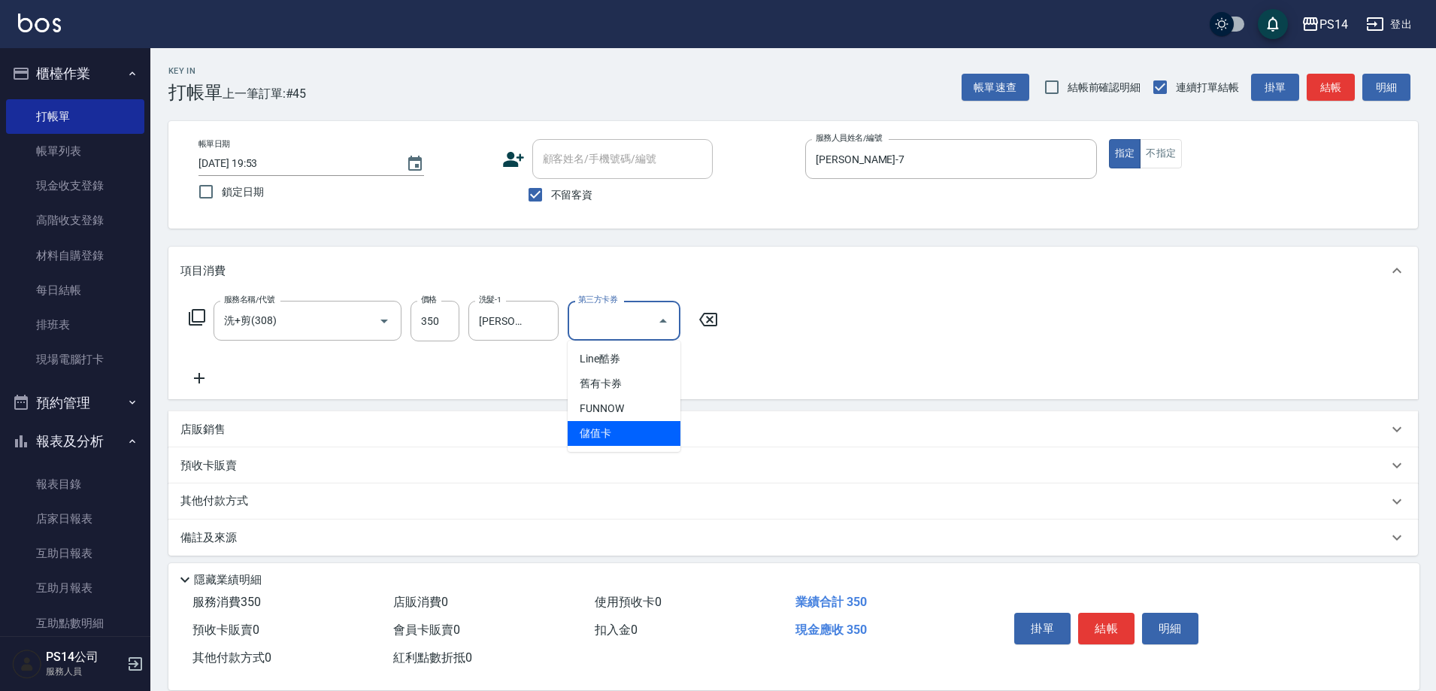
type input "儲值卡"
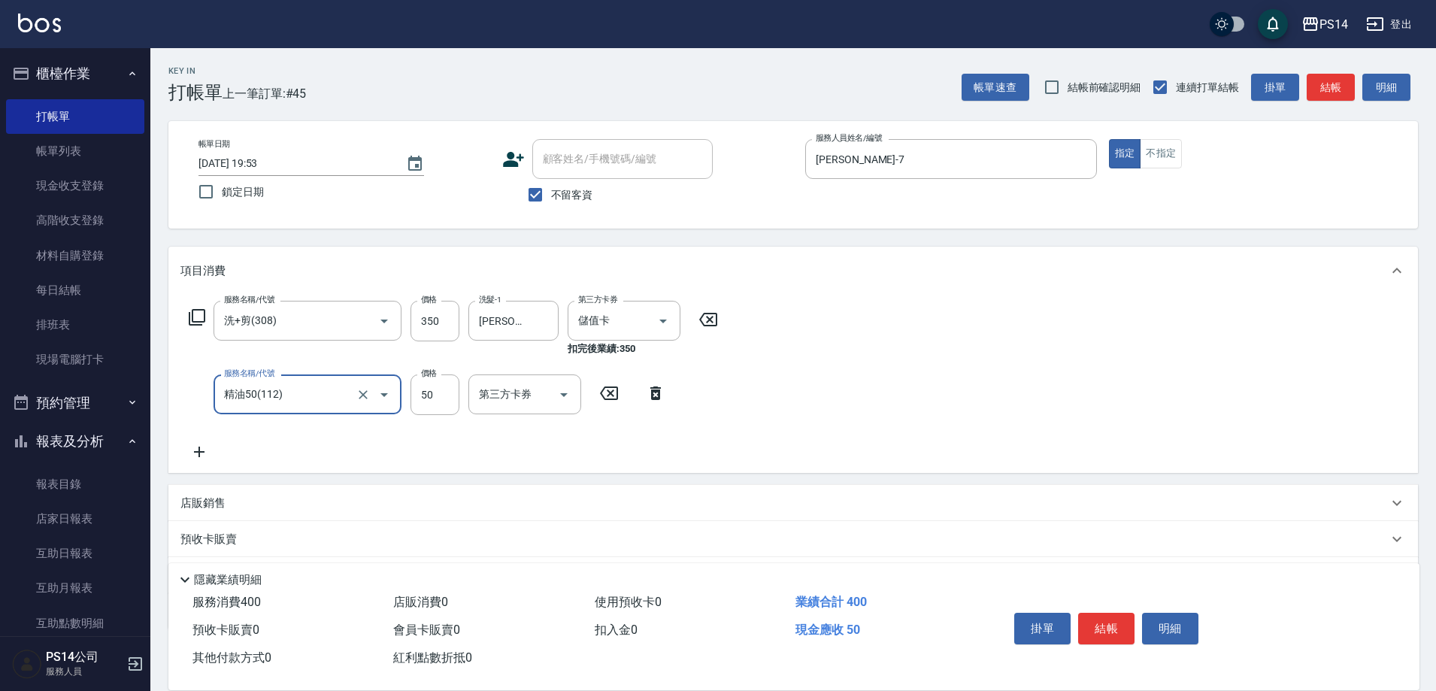
type input "精油50(112)"
type input "[PERSON_NAME]-26"
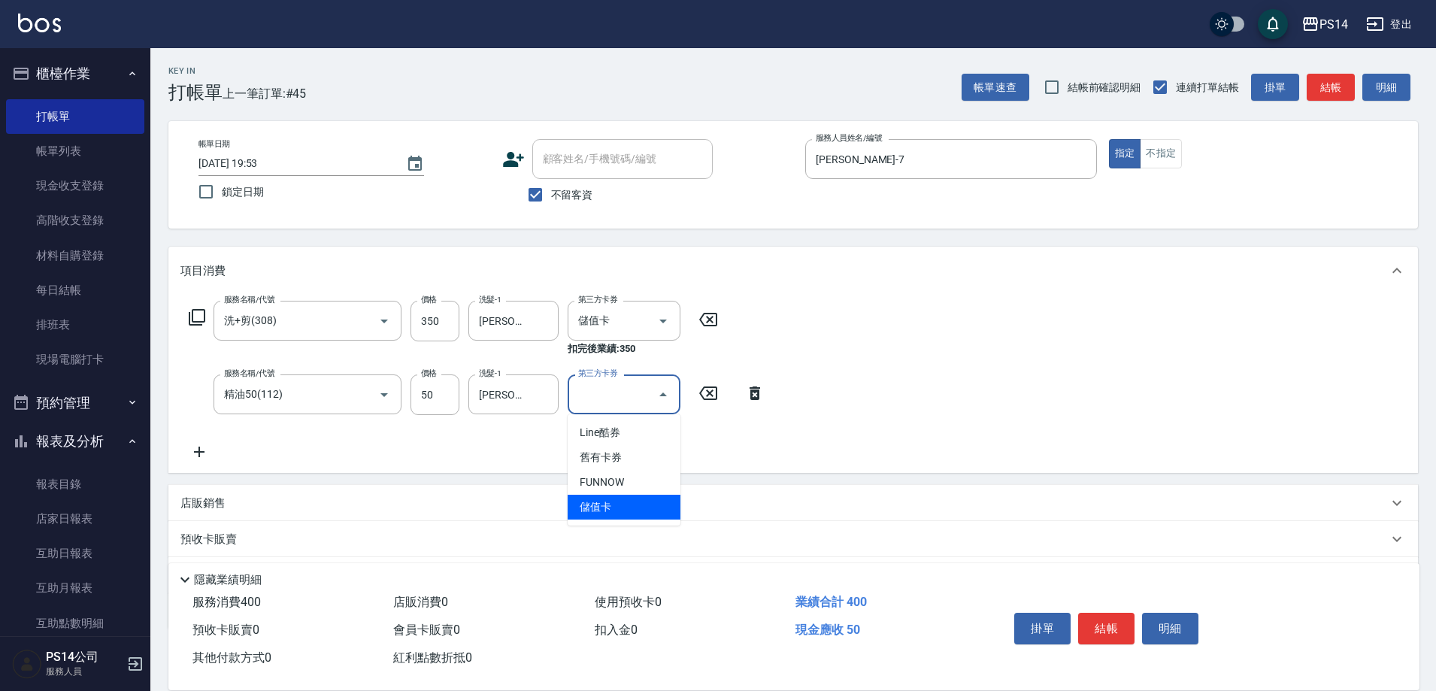
type input "儲值卡"
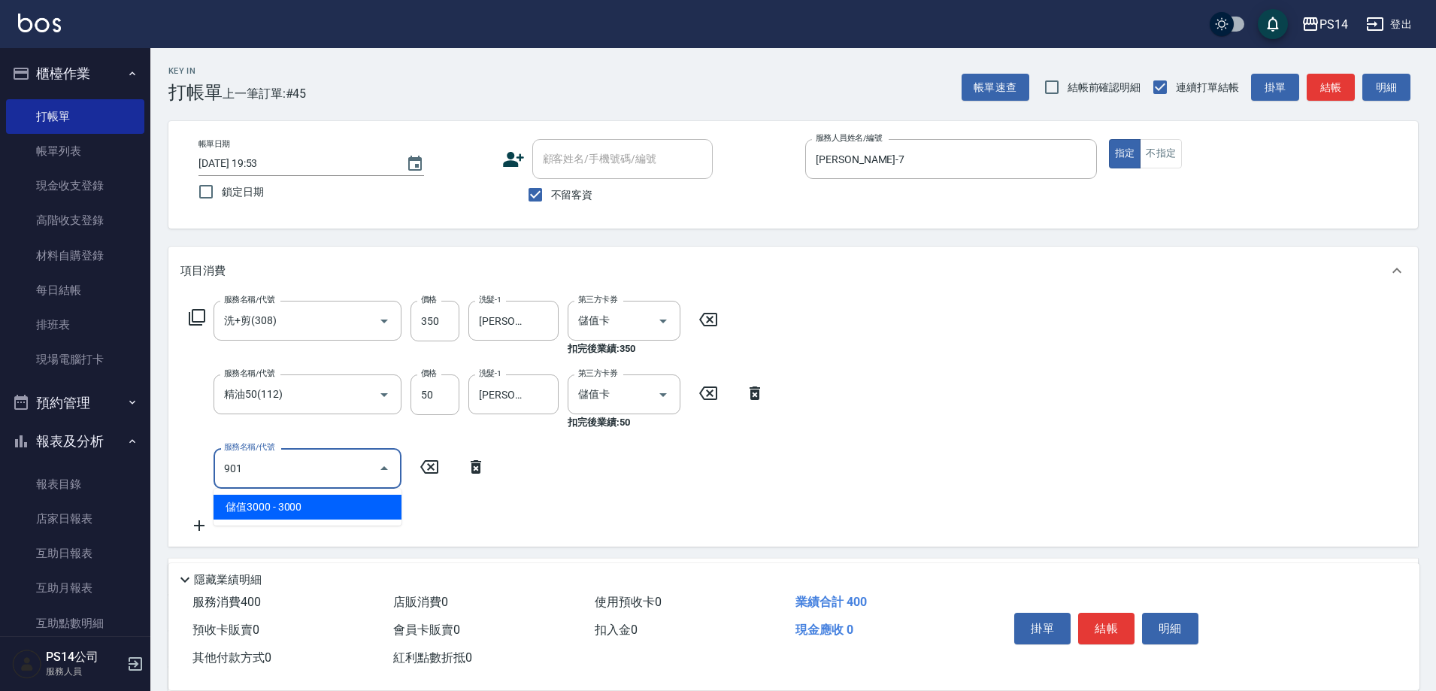
type input "儲值3000(901)"
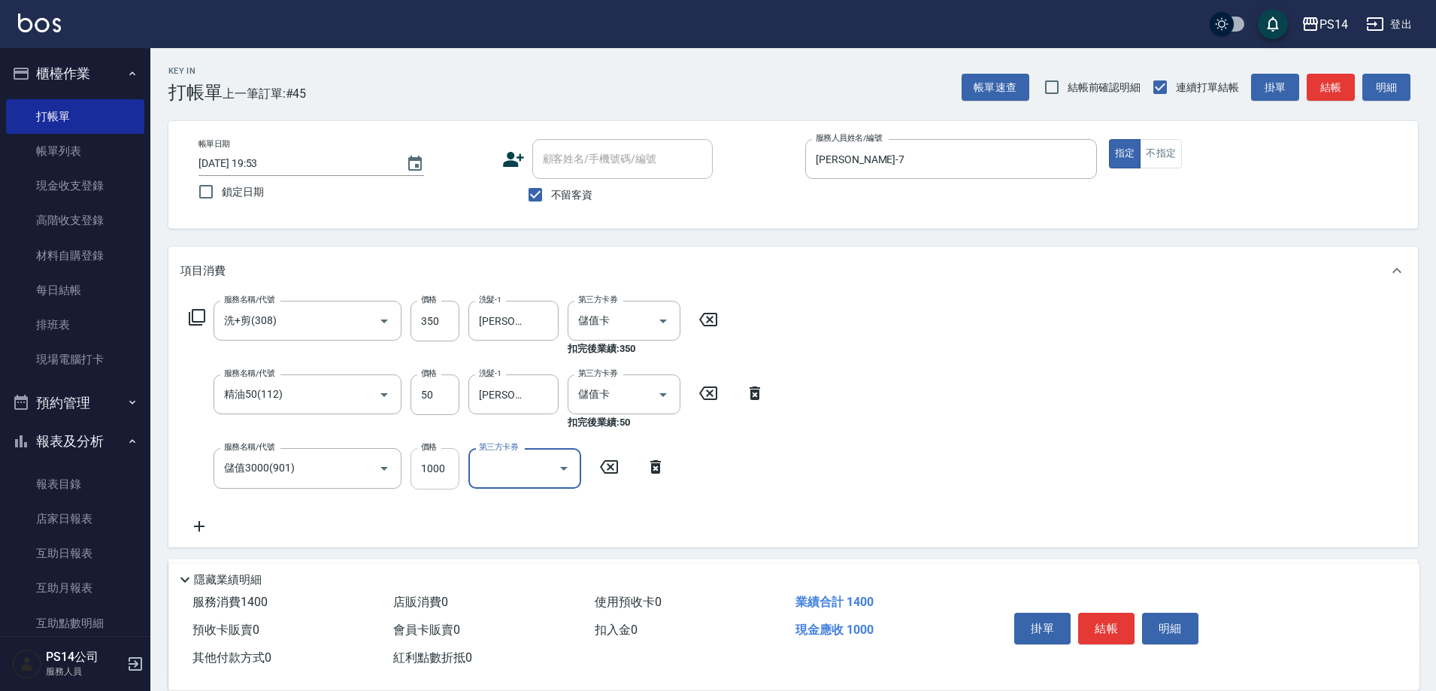
click at [422, 465] on input "1000" at bounding box center [434, 468] width 49 height 41
type input "2000"
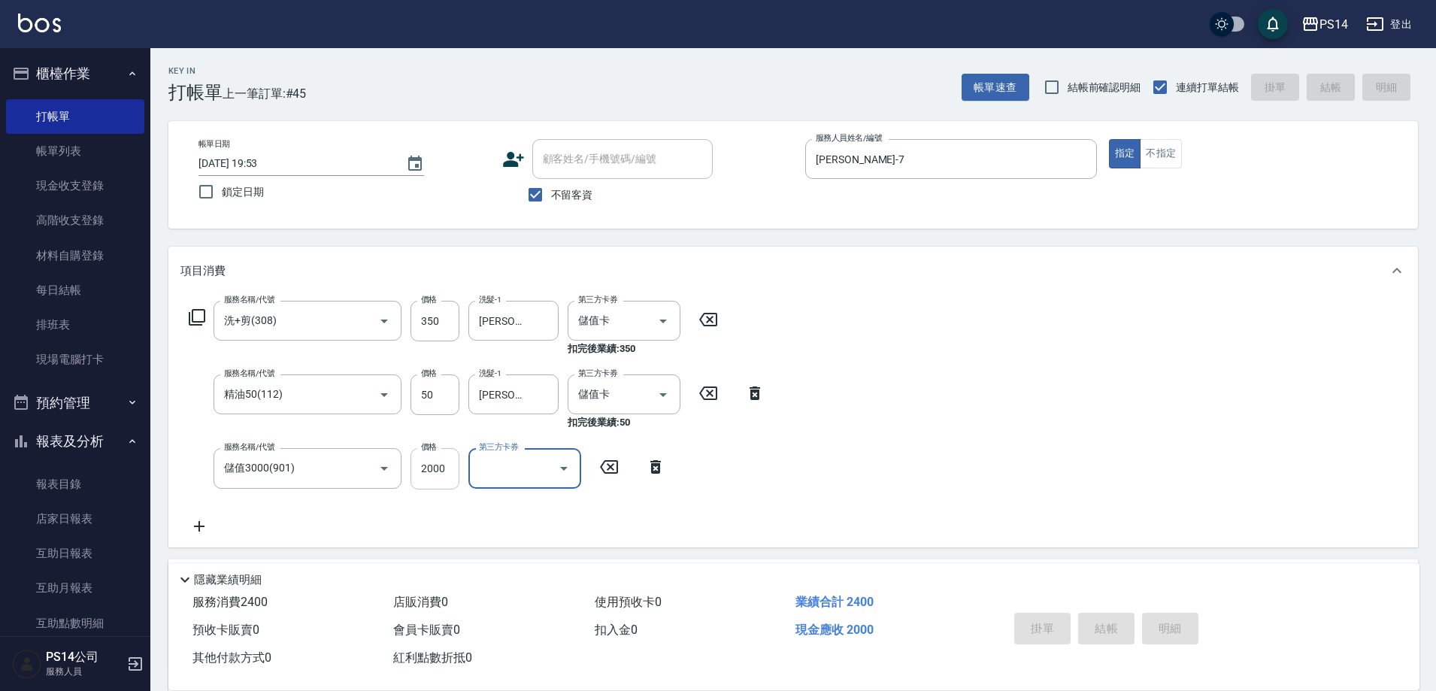
type input "[DATE] 20:13"
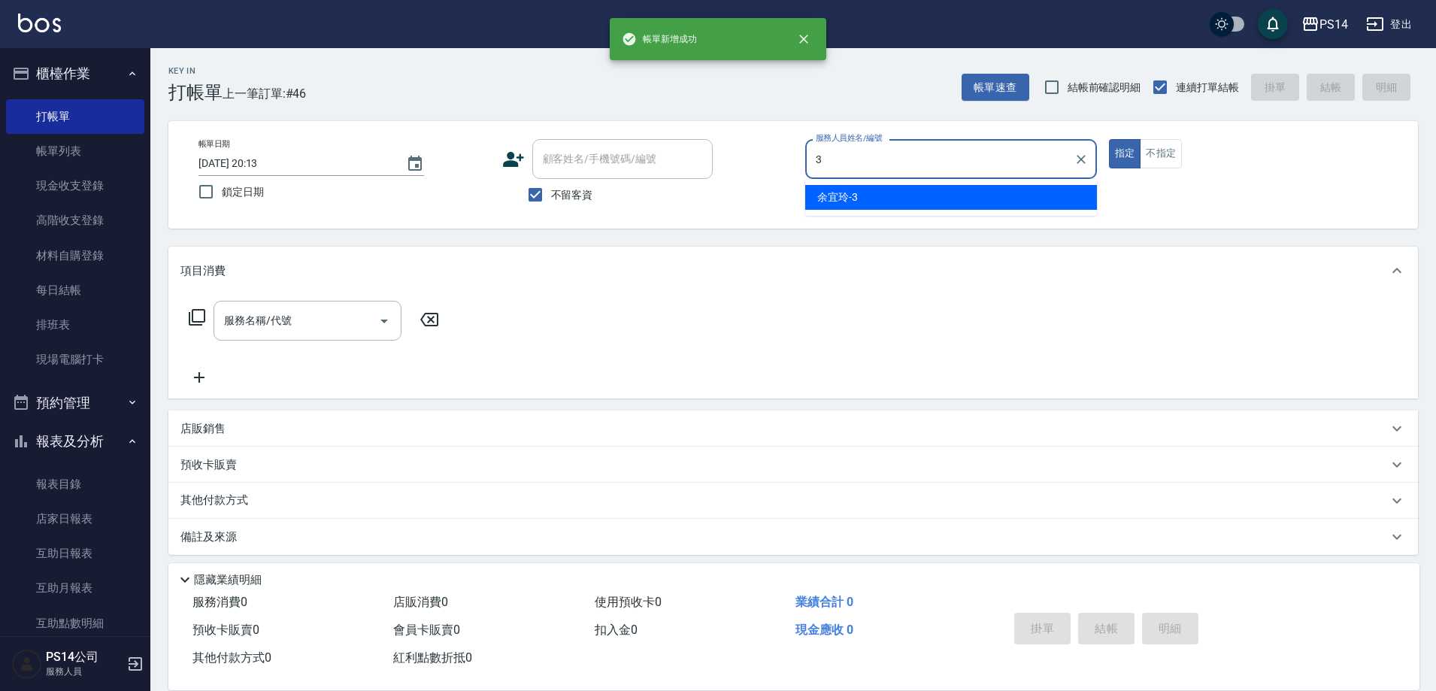
type input "[PERSON_NAME]-3"
type button "true"
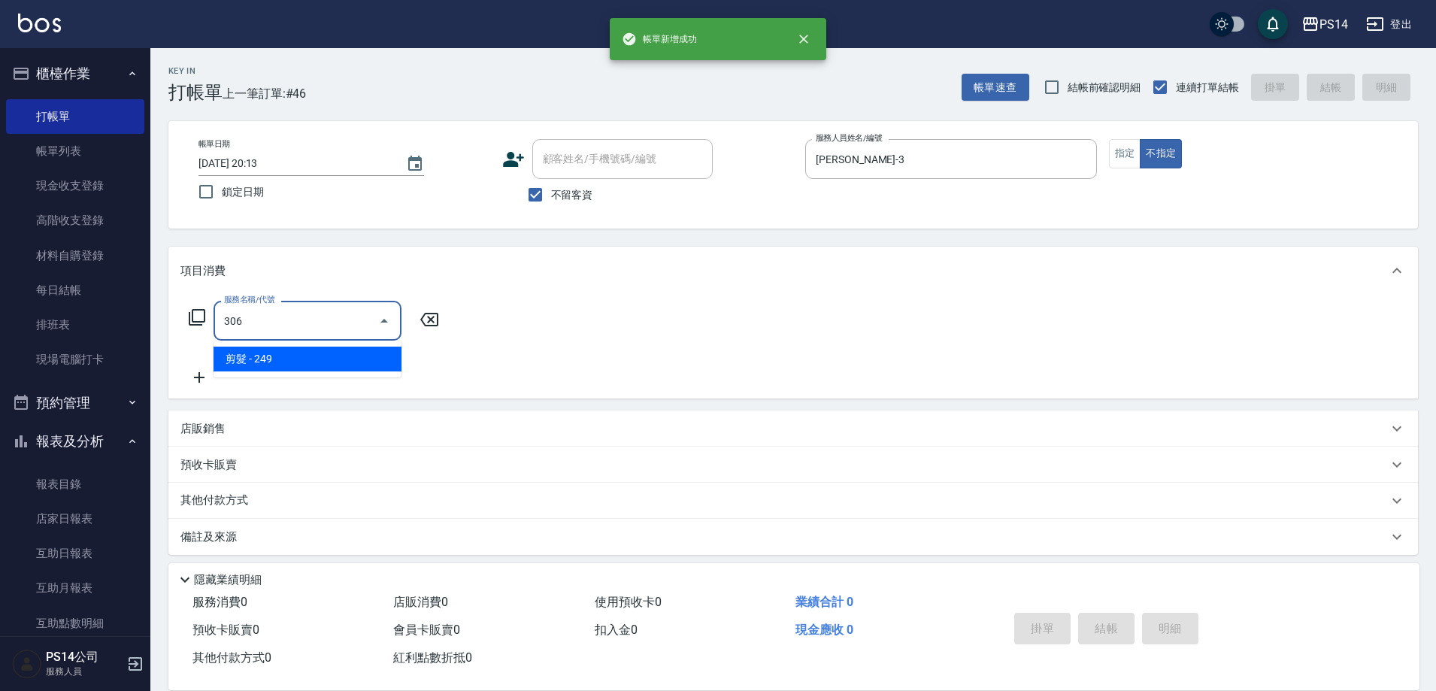
type input "剪髮(306)"
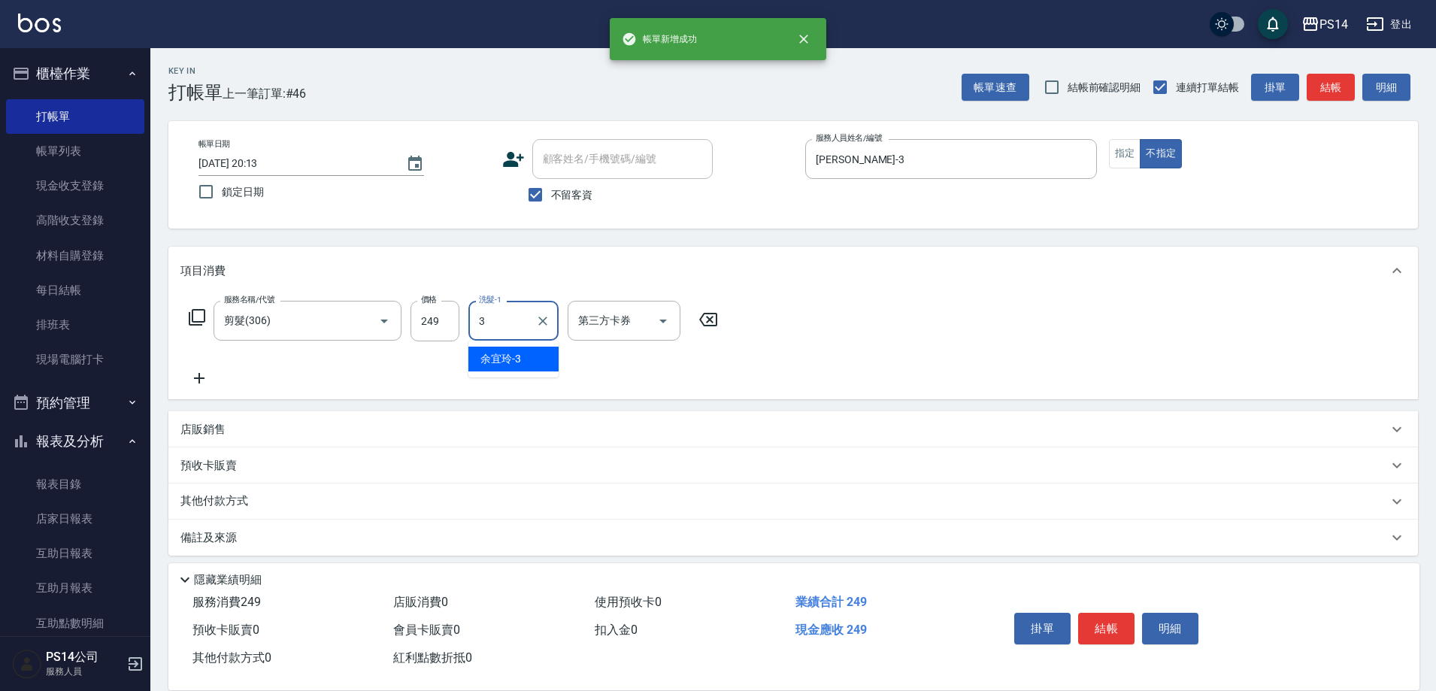
type input "[PERSON_NAME]-3"
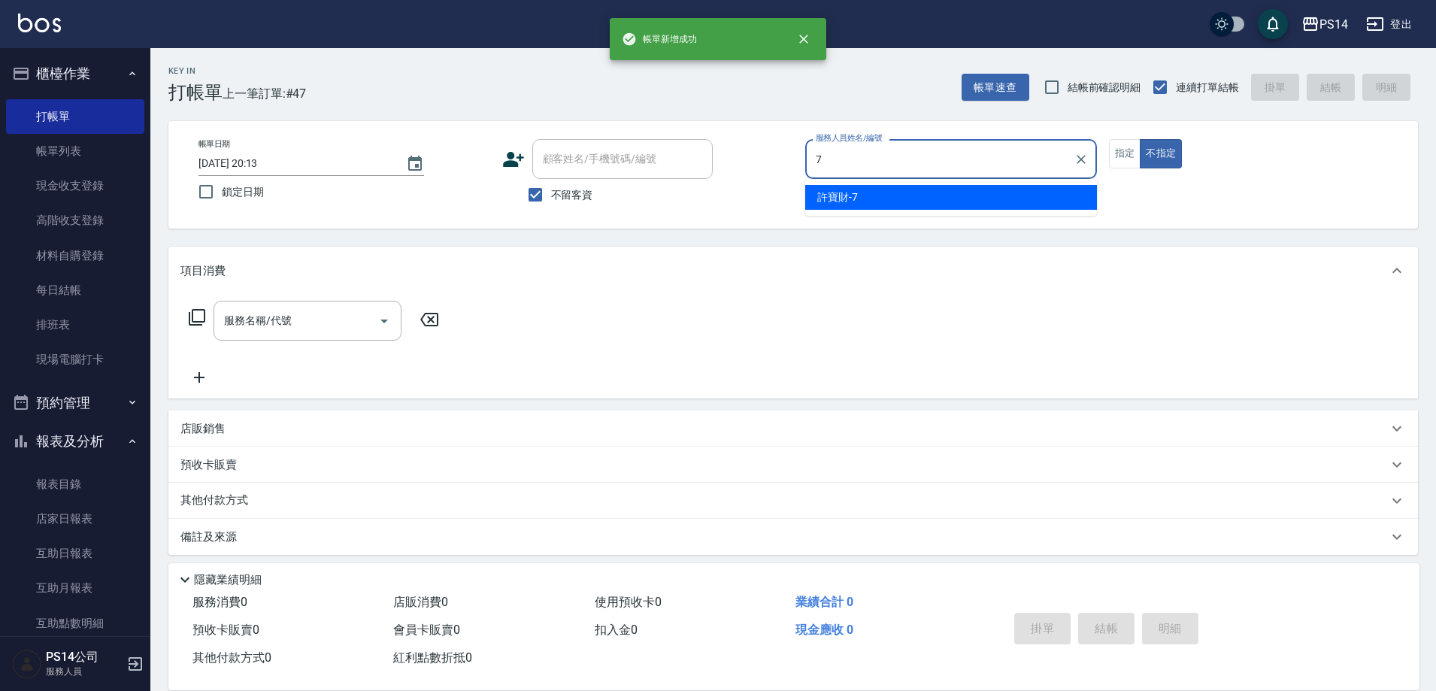
type input "[PERSON_NAME]-7"
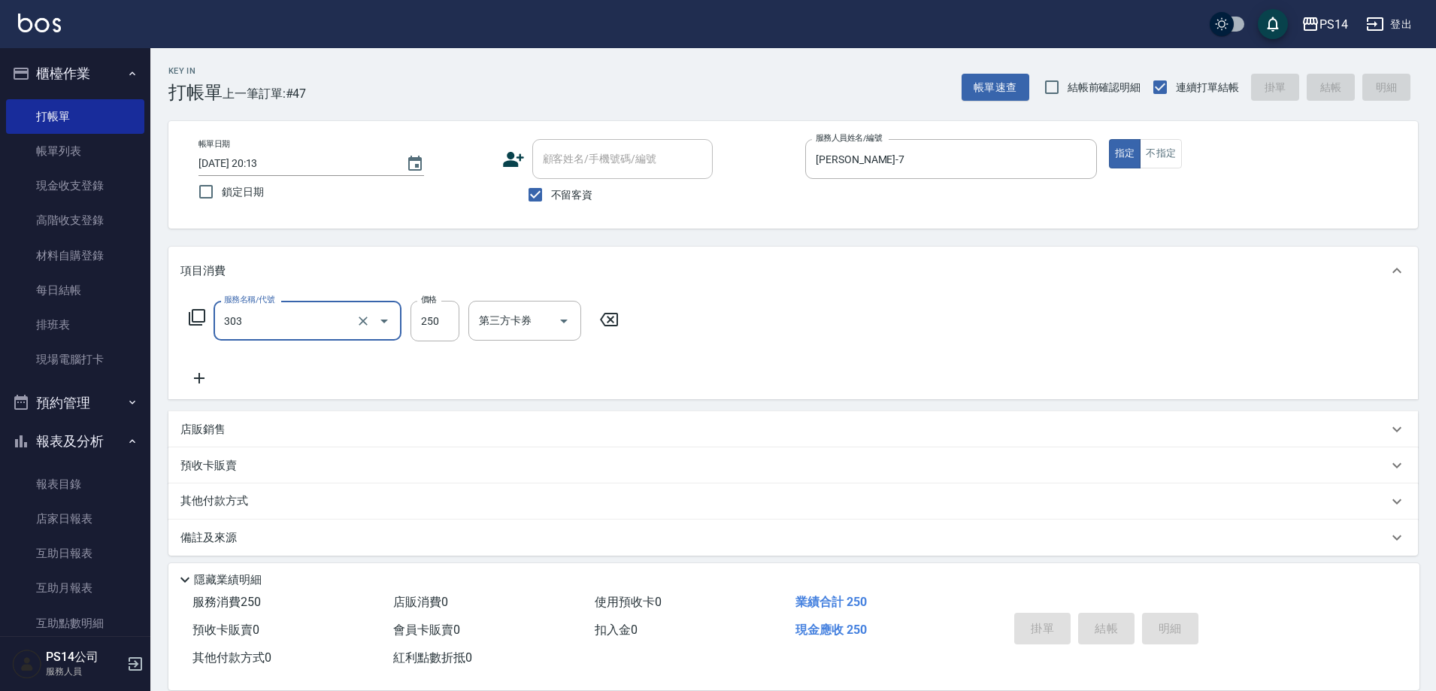
type input "303"
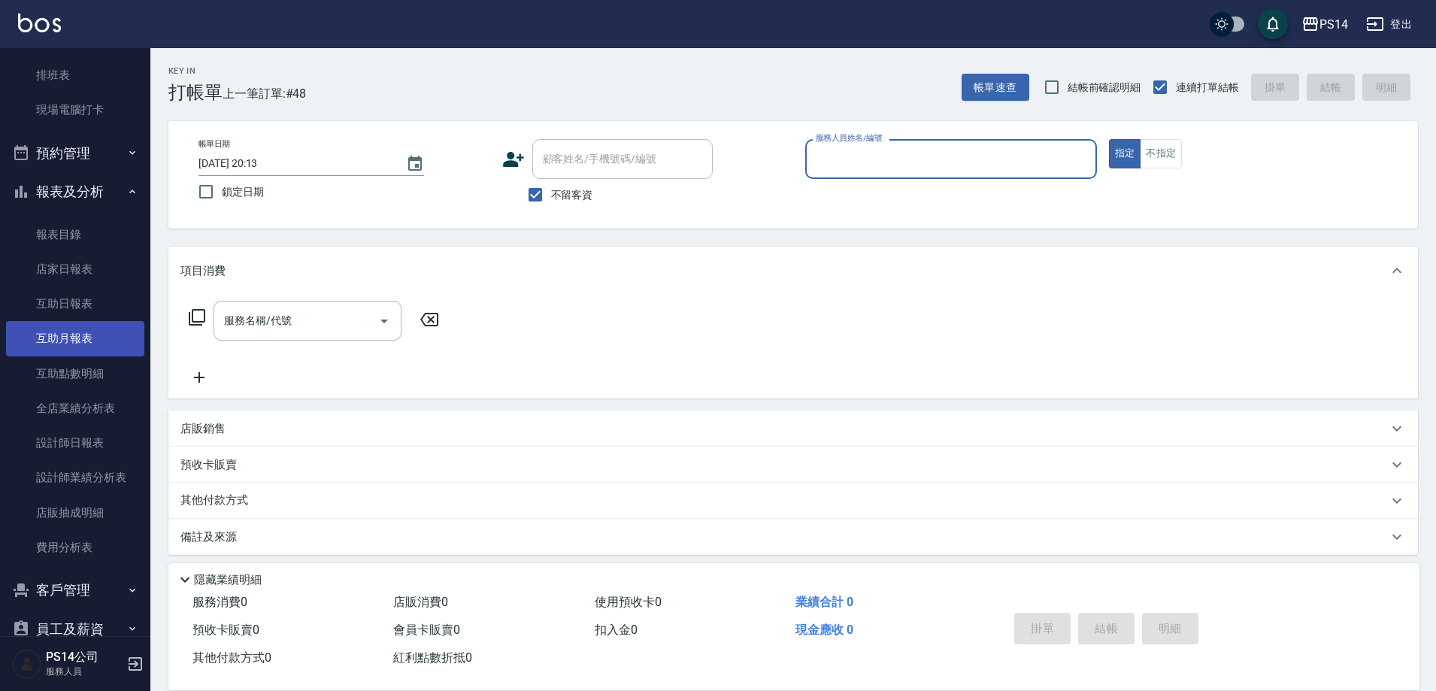
scroll to position [168, 0]
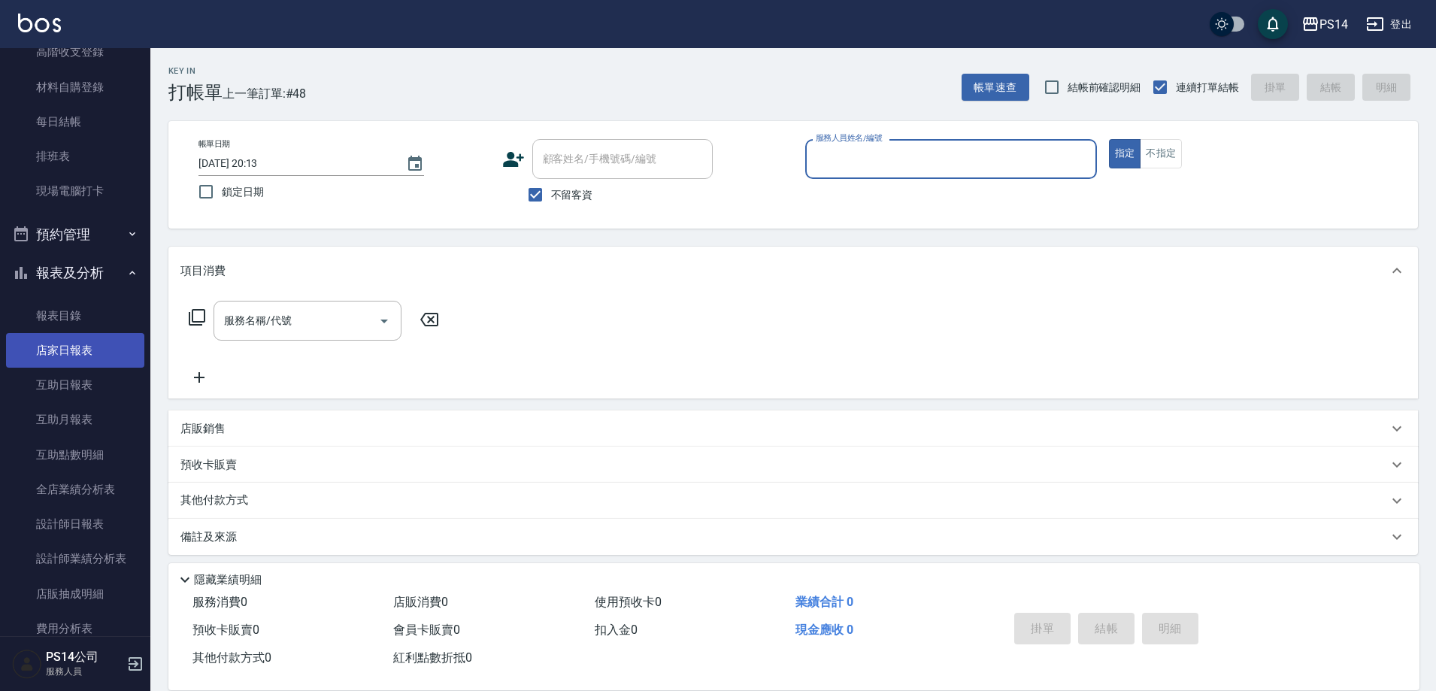
click at [81, 362] on link "店家日報表" at bounding box center [75, 350] width 138 height 35
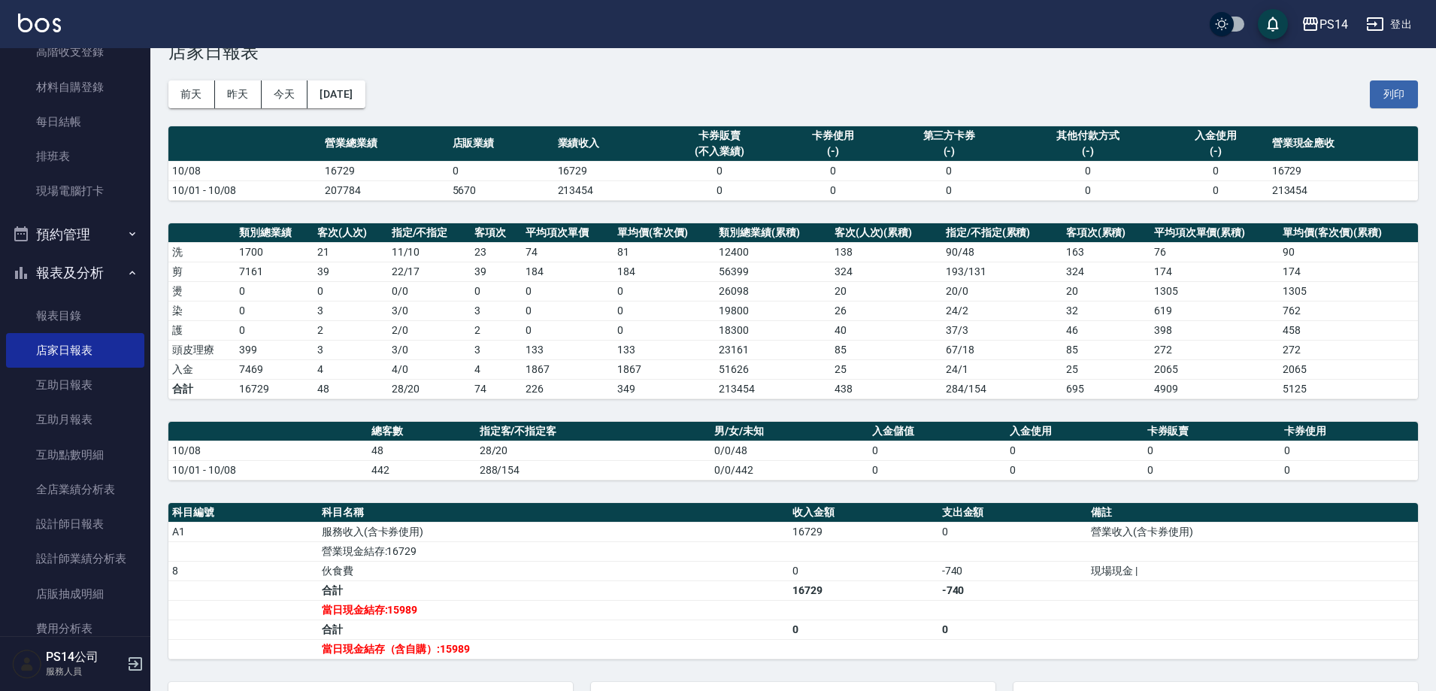
scroll to position [150, 0]
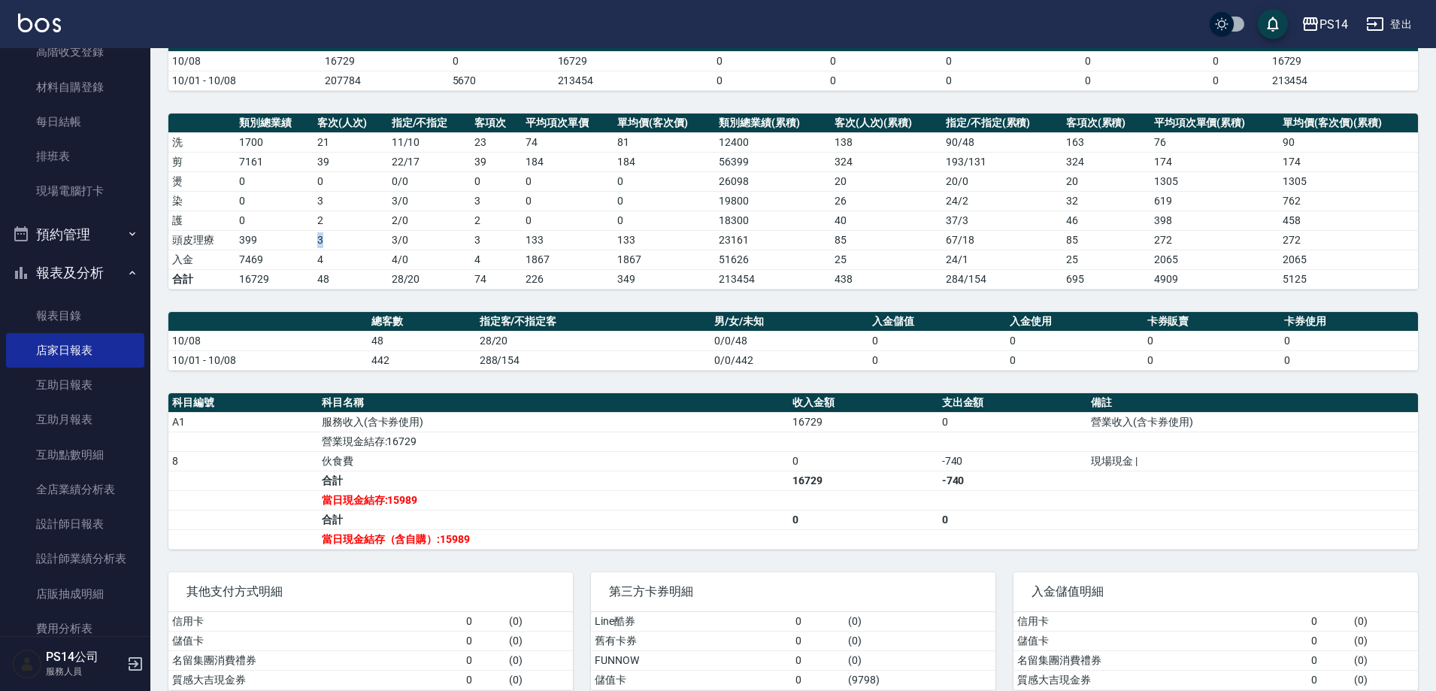
click at [325, 239] on td "3" at bounding box center [350, 240] width 74 height 20
click at [330, 255] on td "4" at bounding box center [350, 260] width 74 height 20
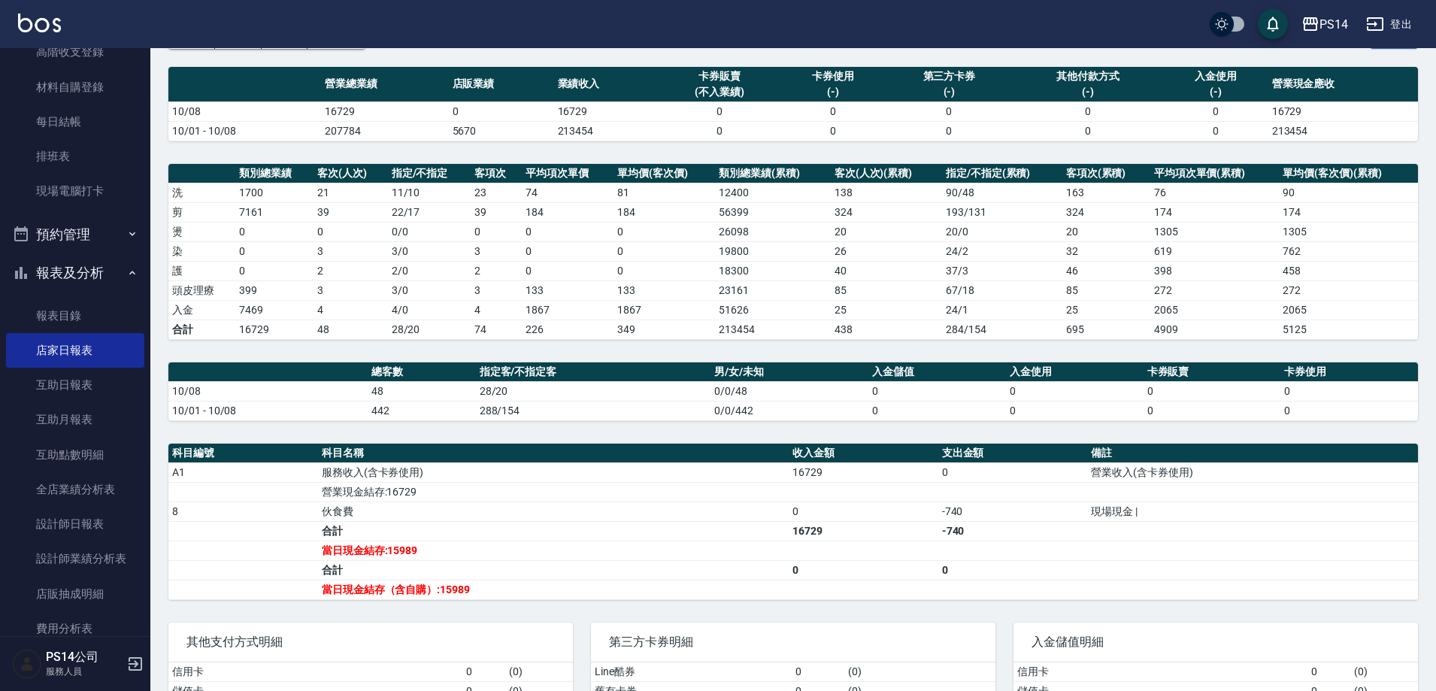
scroll to position [0, 0]
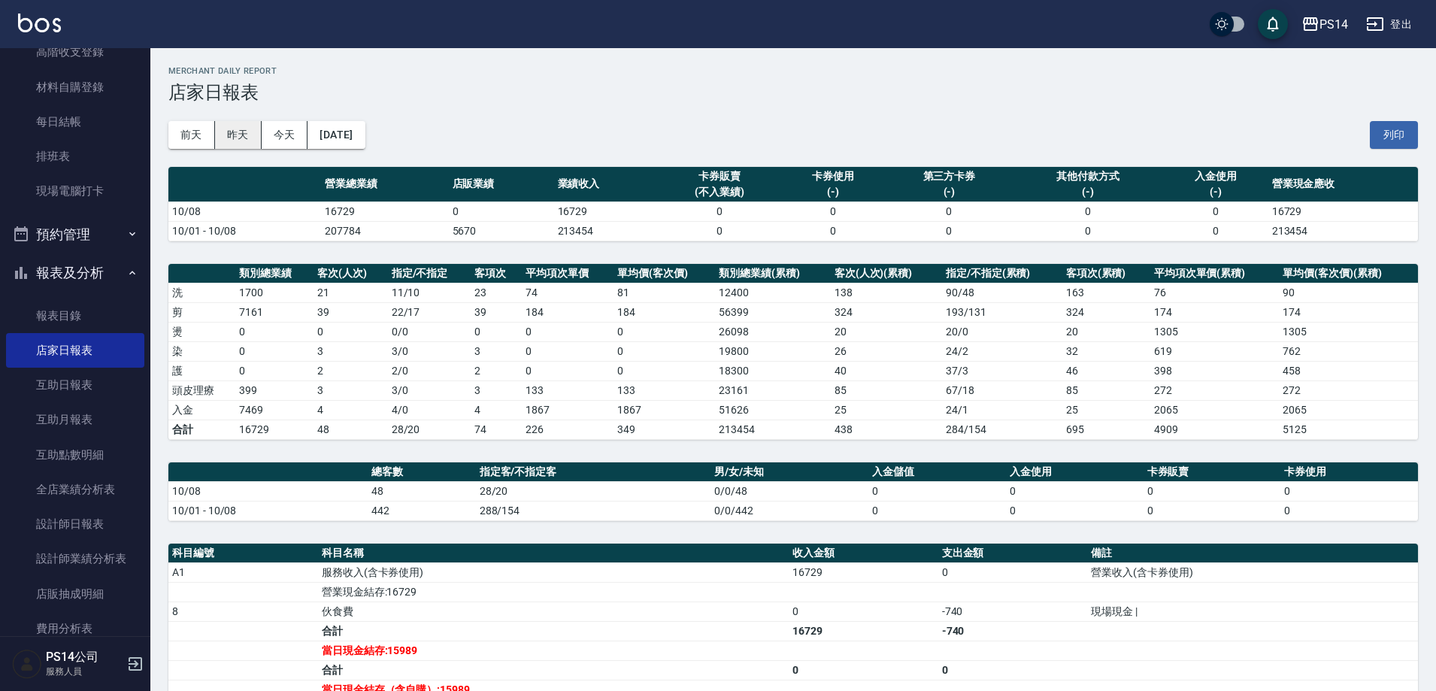
click at [244, 131] on button "昨天" at bounding box center [238, 135] width 47 height 28
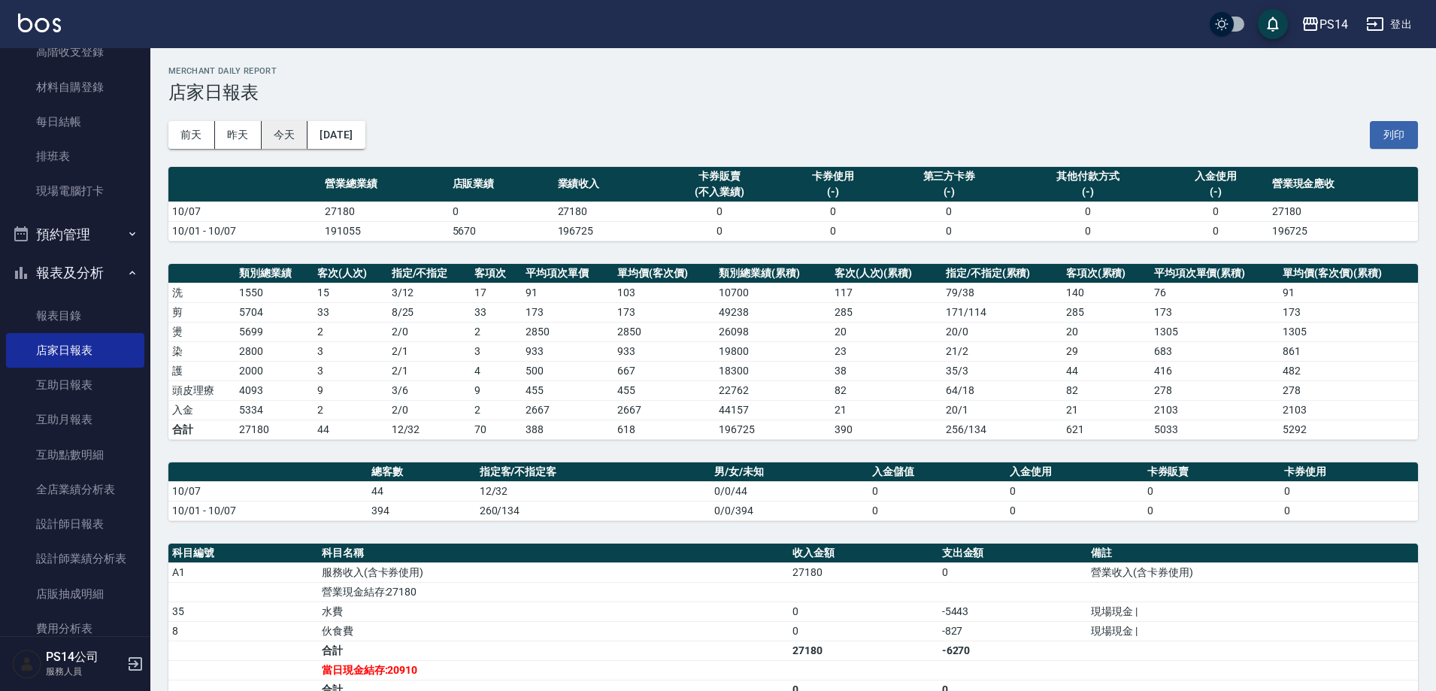
click at [282, 131] on button "今天" at bounding box center [285, 135] width 47 height 28
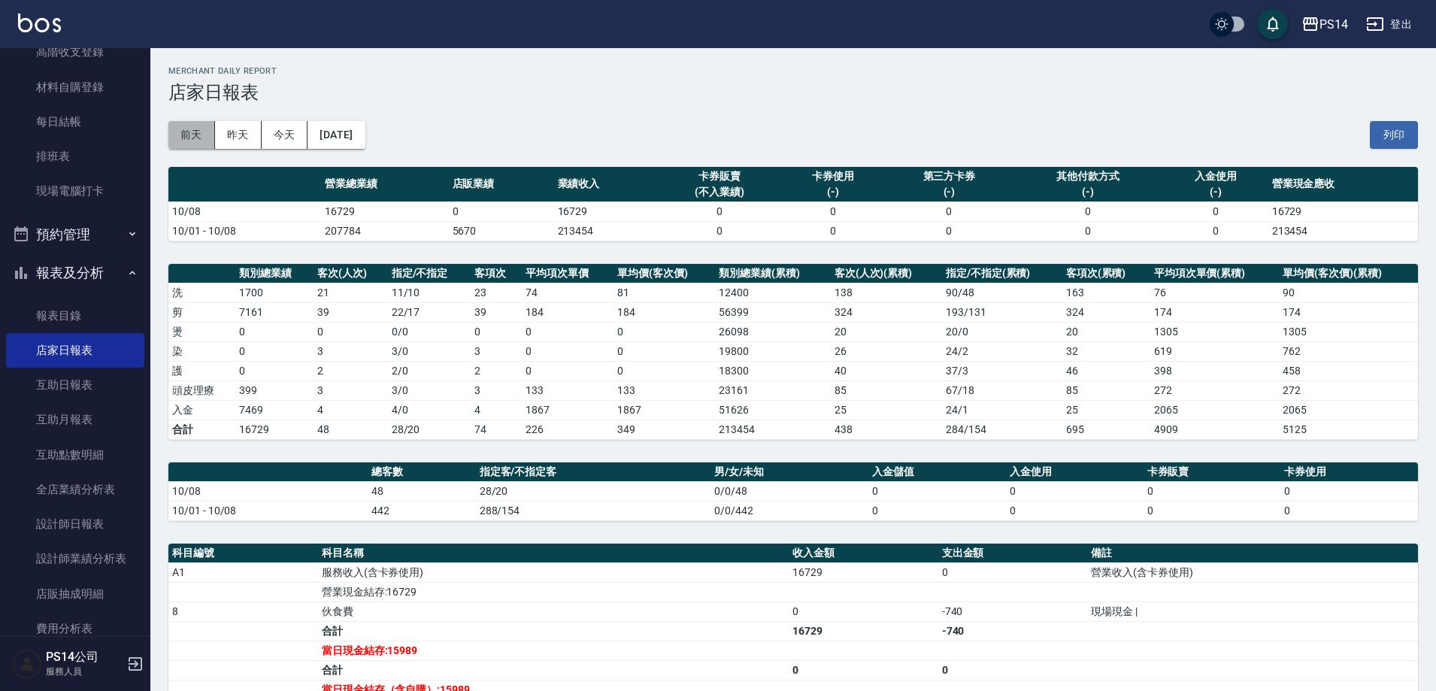
click at [195, 130] on button "前天" at bounding box center [191, 135] width 47 height 28
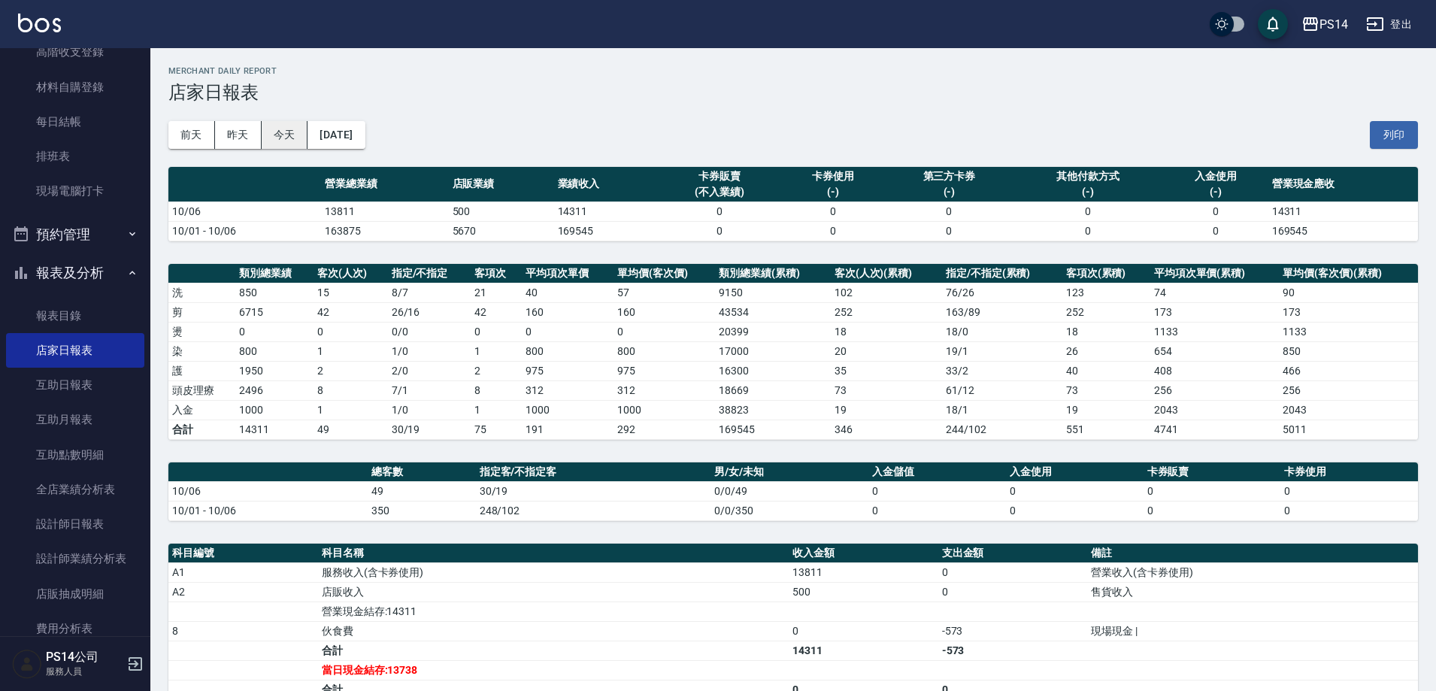
click at [280, 135] on button "今天" at bounding box center [285, 135] width 47 height 28
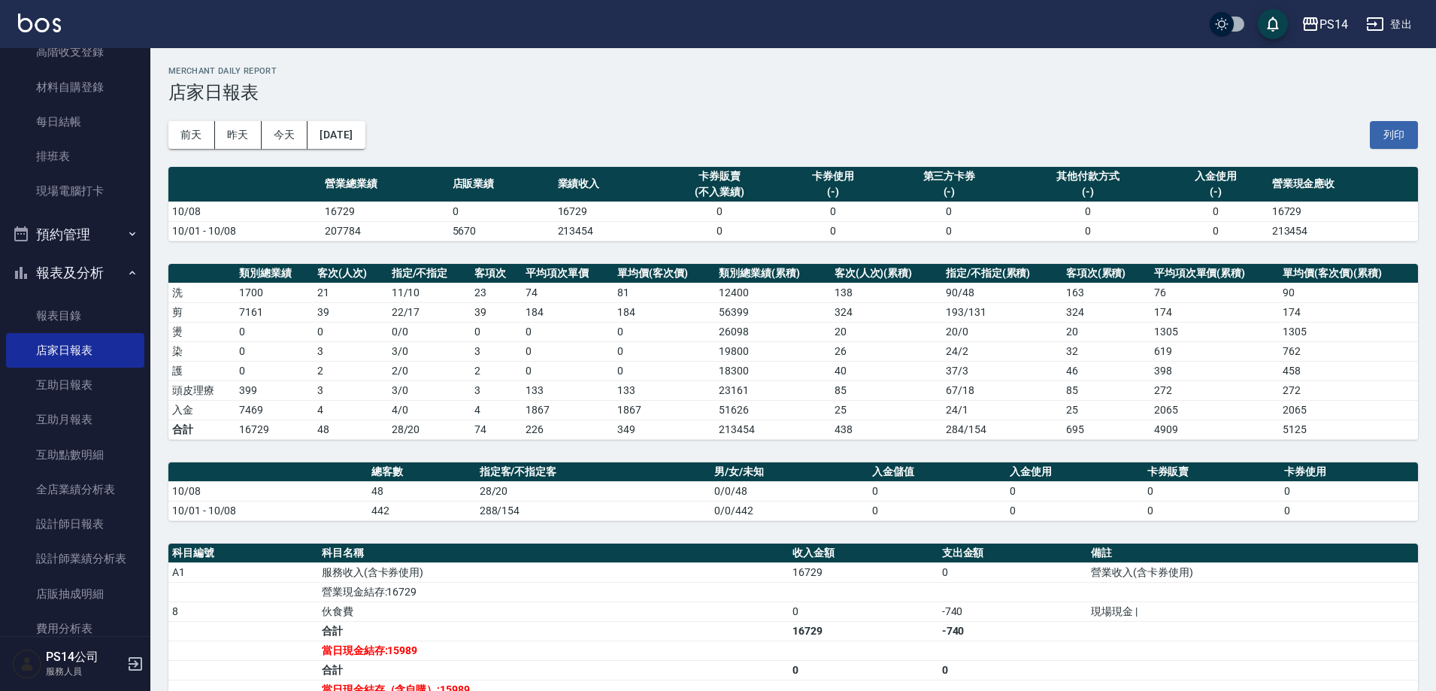
scroll to position [150, 0]
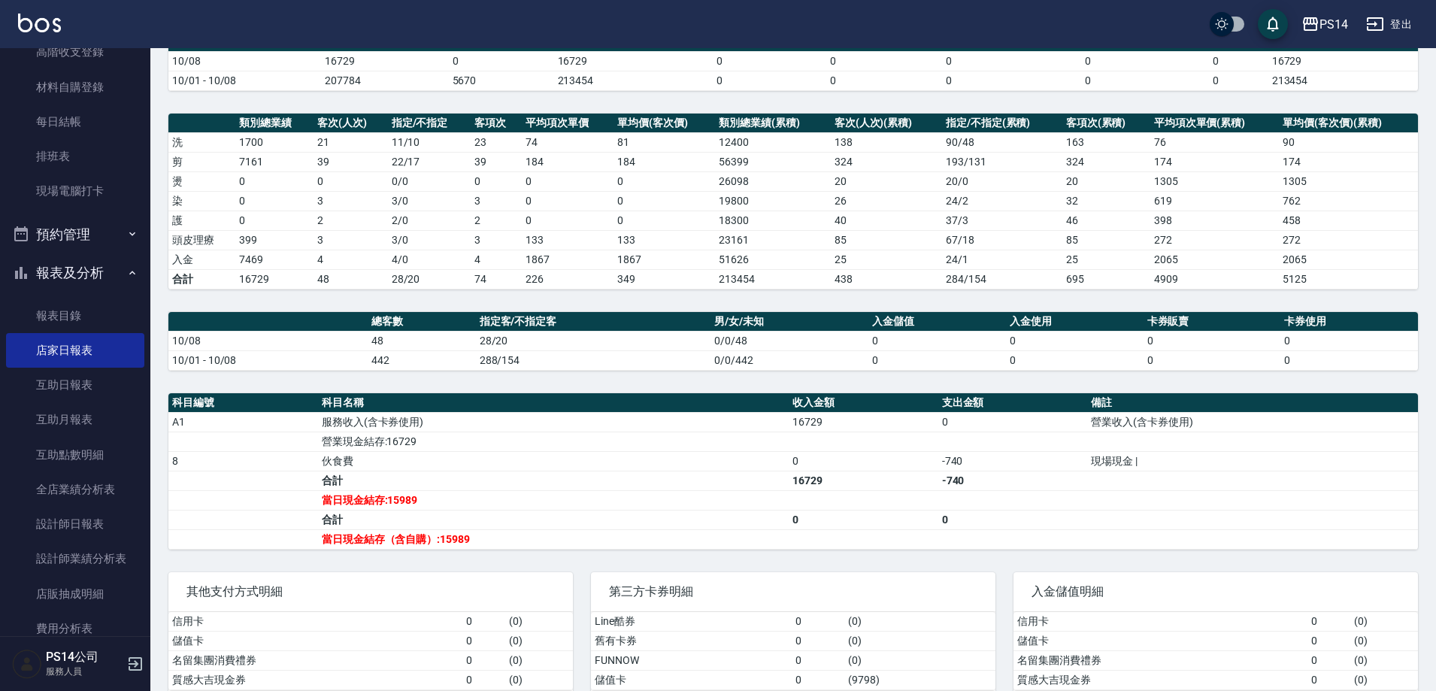
click at [1227, 22] on input "checkbox" at bounding box center [1221, 24] width 72 height 24
checkbox input "true"
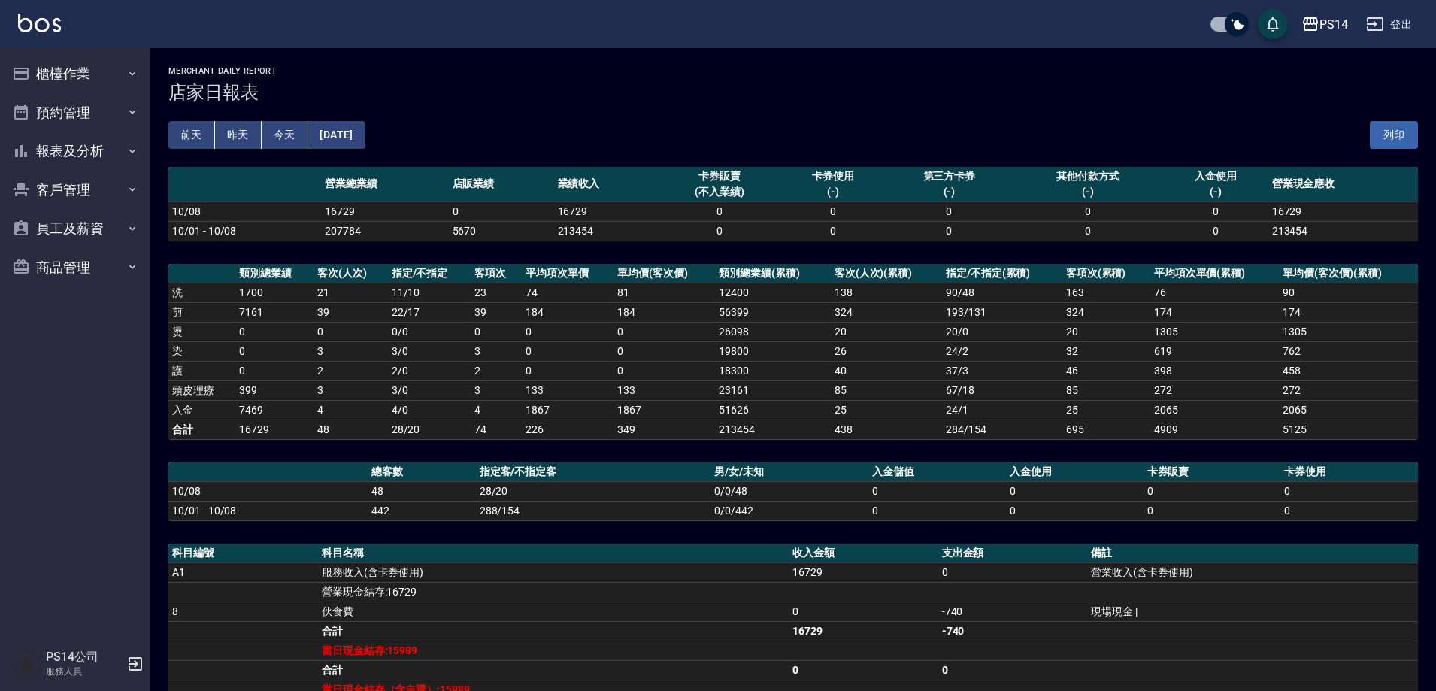
click at [1242, 24] on input "checkbox" at bounding box center [1236, 24] width 72 height 24
checkbox input "false"
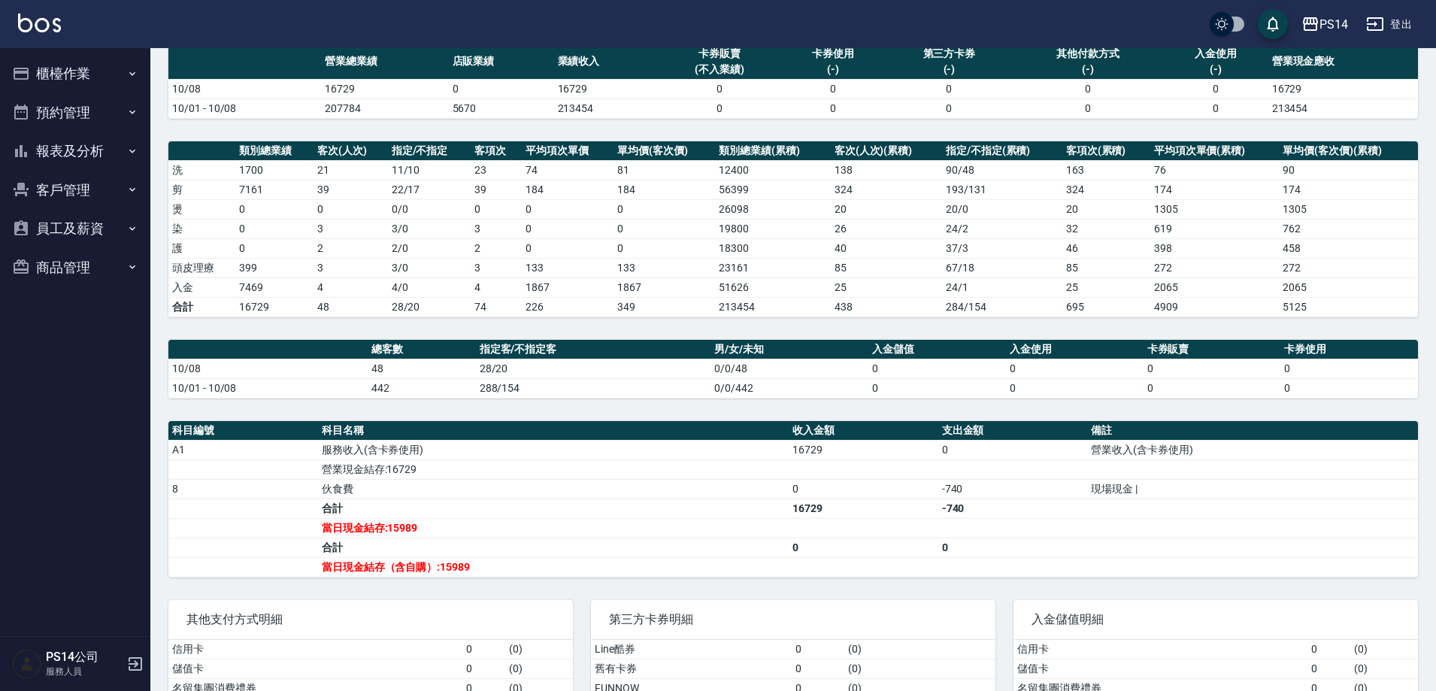
scroll to position [75, 0]
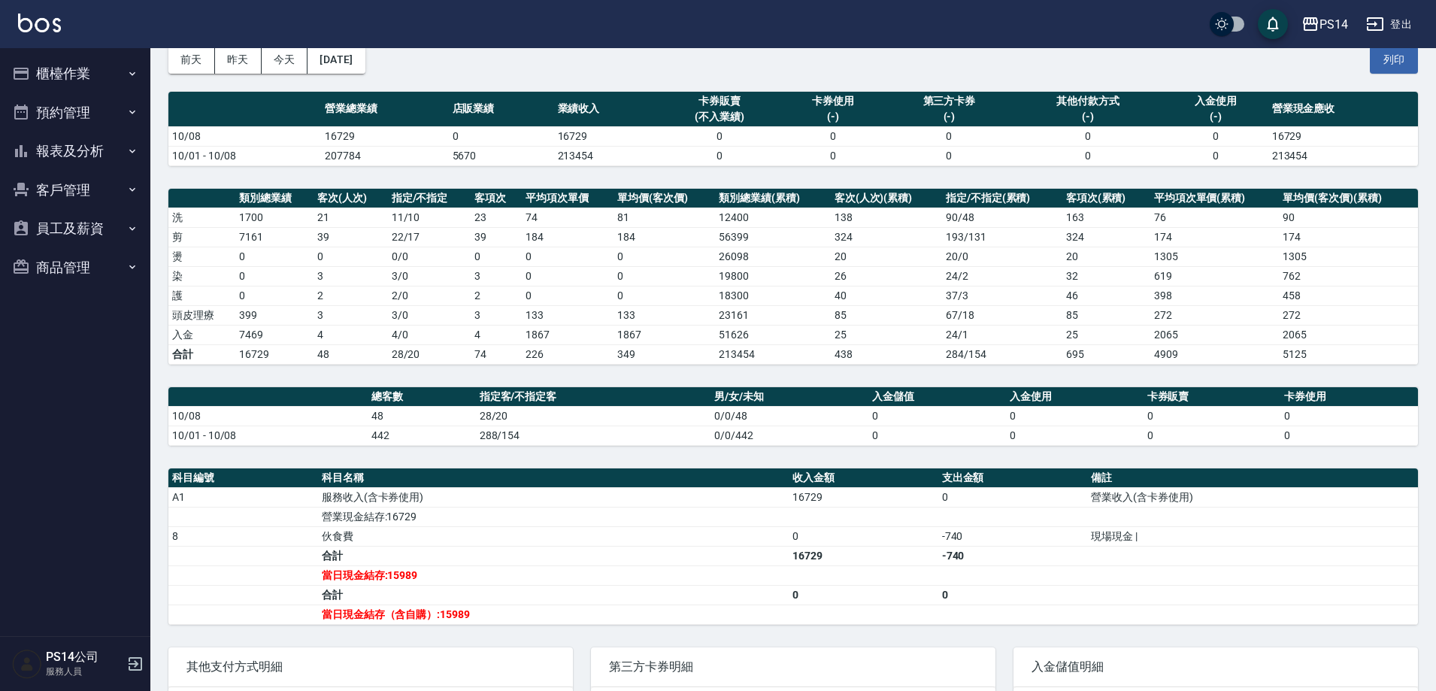
click at [1391, 20] on button "登出" at bounding box center [1389, 25] width 58 height 28
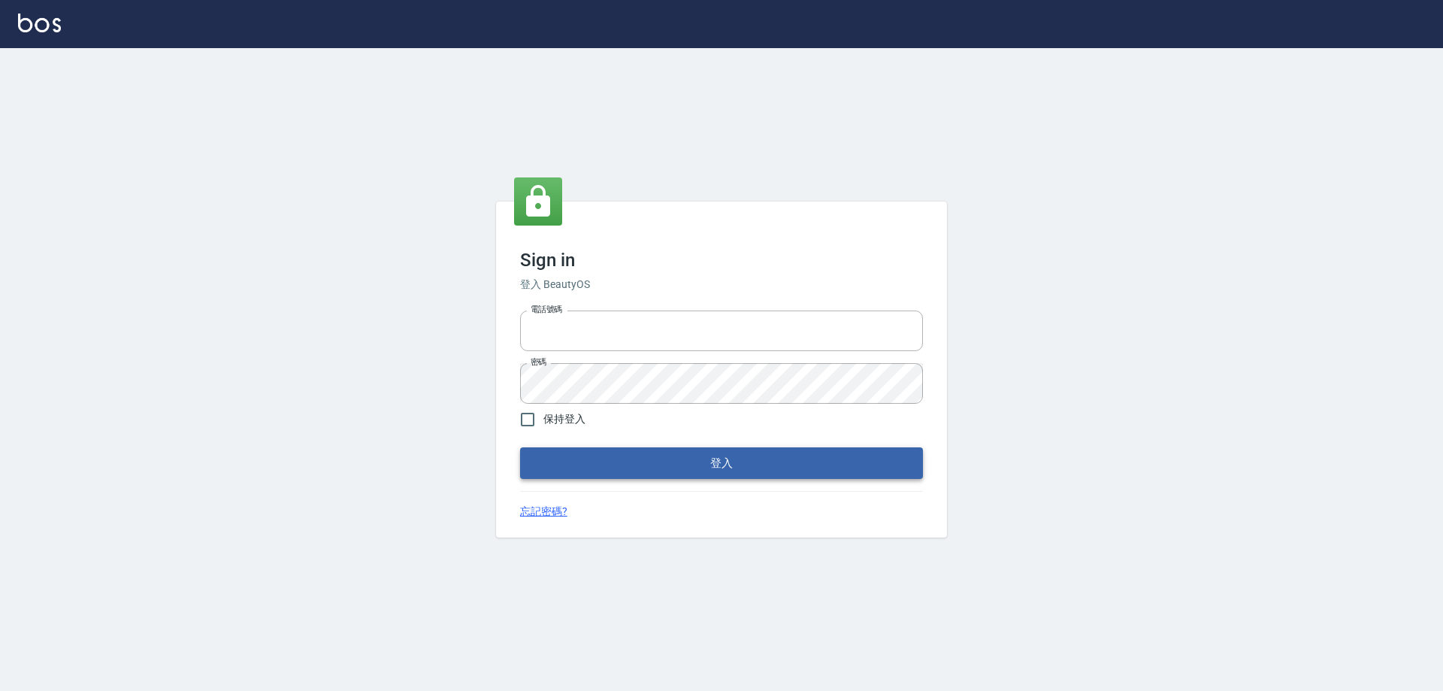
type input "0426657991"
click at [610, 452] on button "登入" at bounding box center [721, 463] width 403 height 32
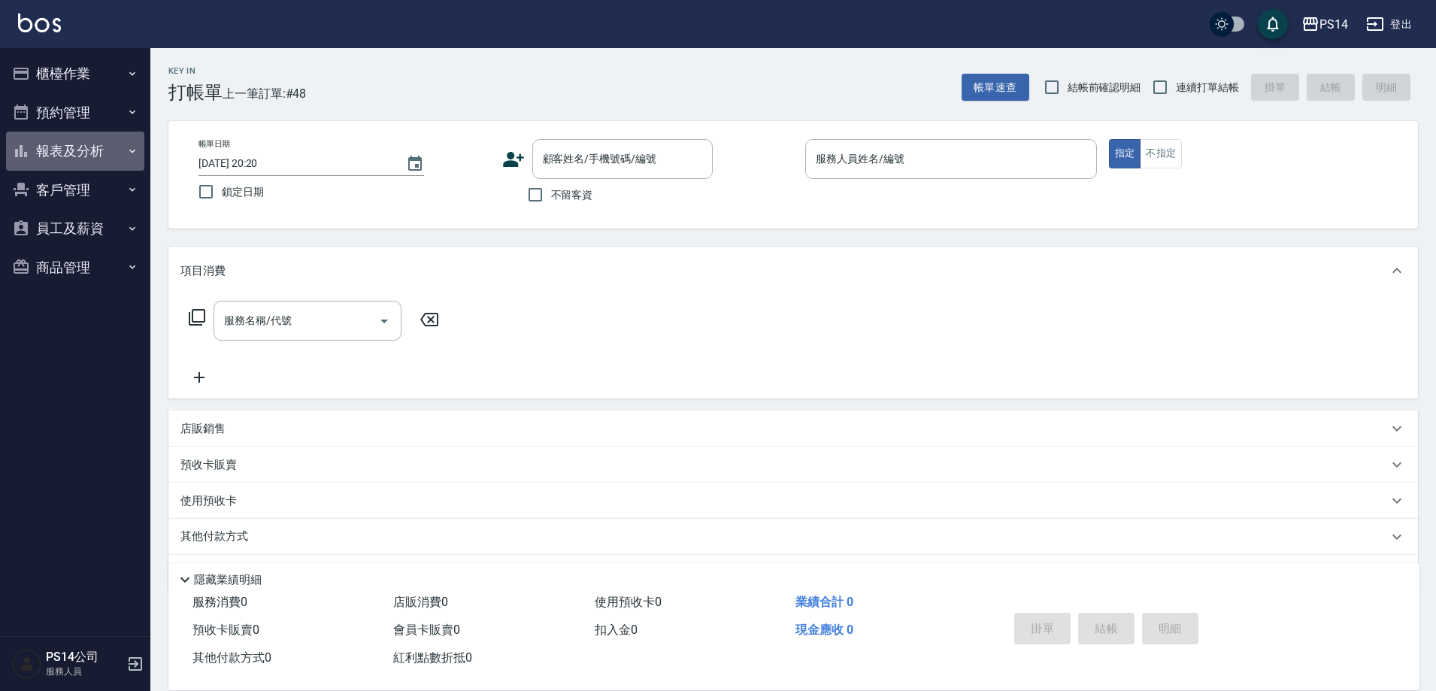
click at [69, 159] on button "報表及分析" at bounding box center [75, 151] width 138 height 39
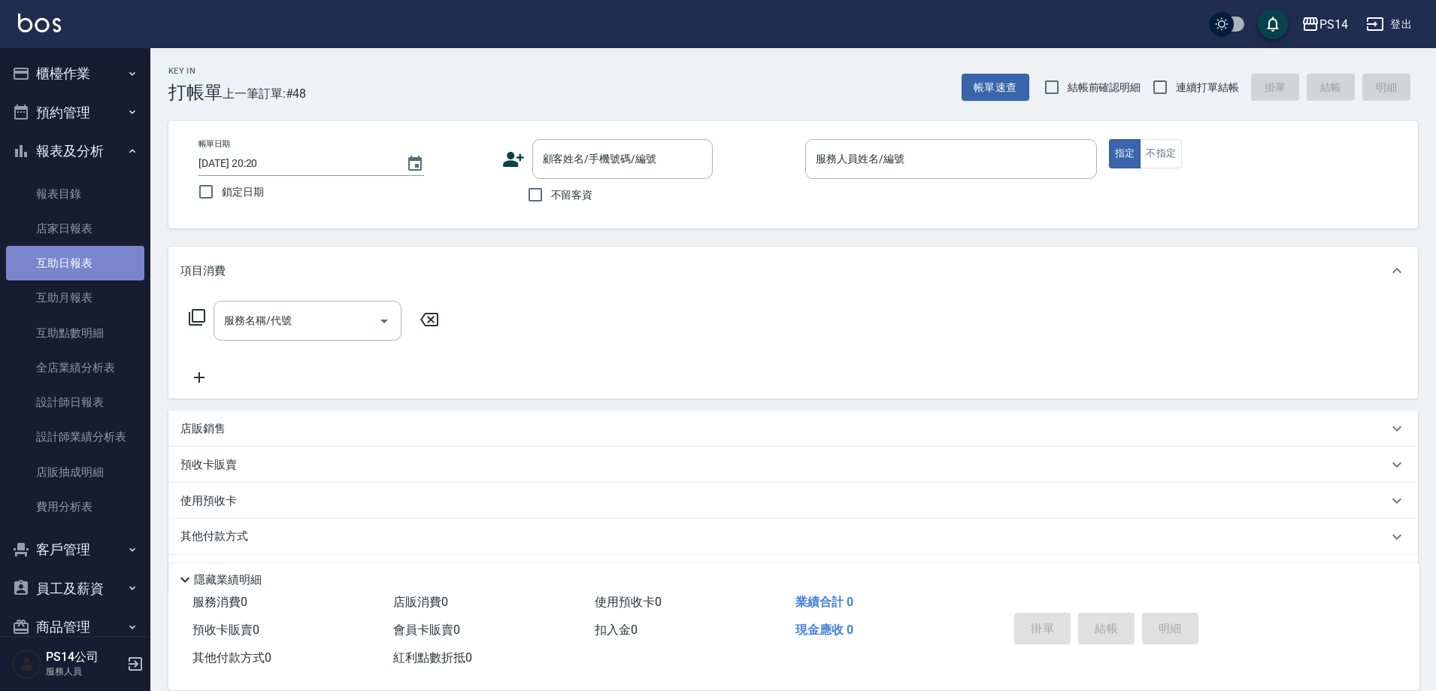
click at [80, 266] on link "互助日報表" at bounding box center [75, 263] width 138 height 35
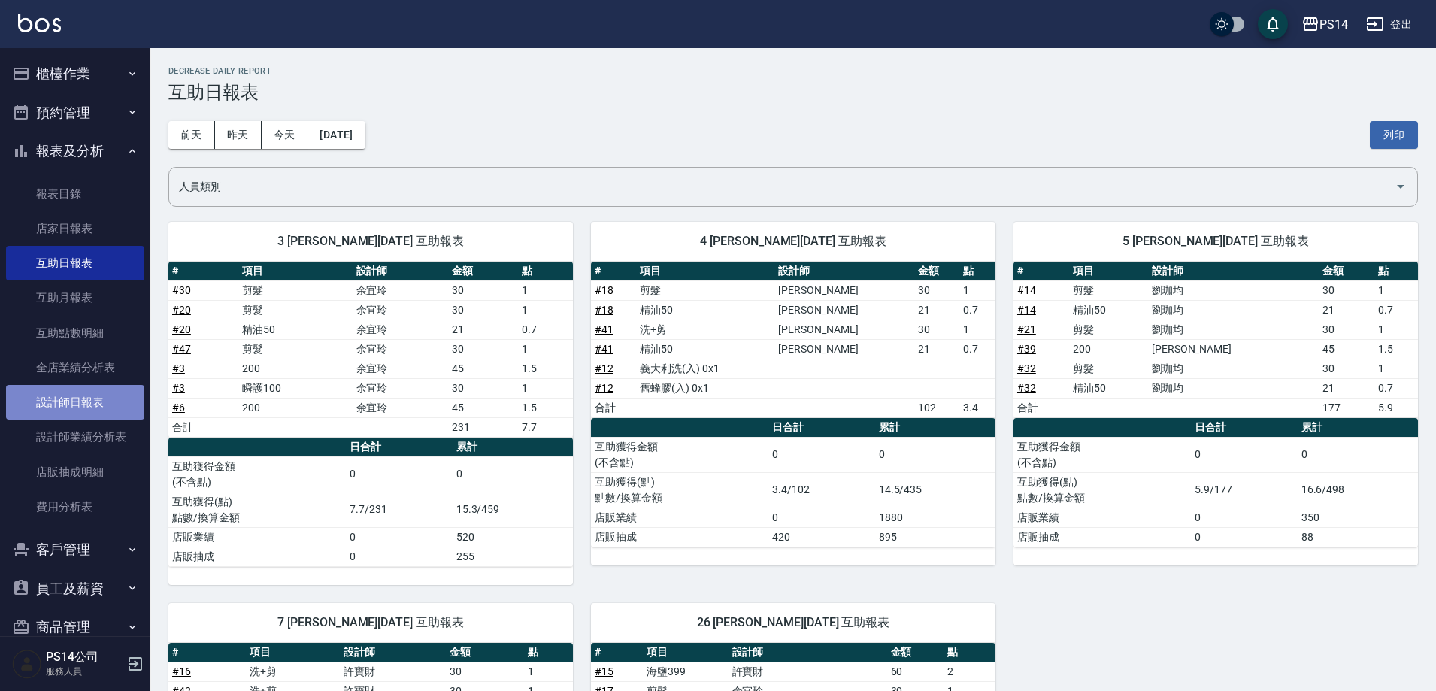
click at [74, 410] on link "設計師日報表" at bounding box center [75, 402] width 138 height 35
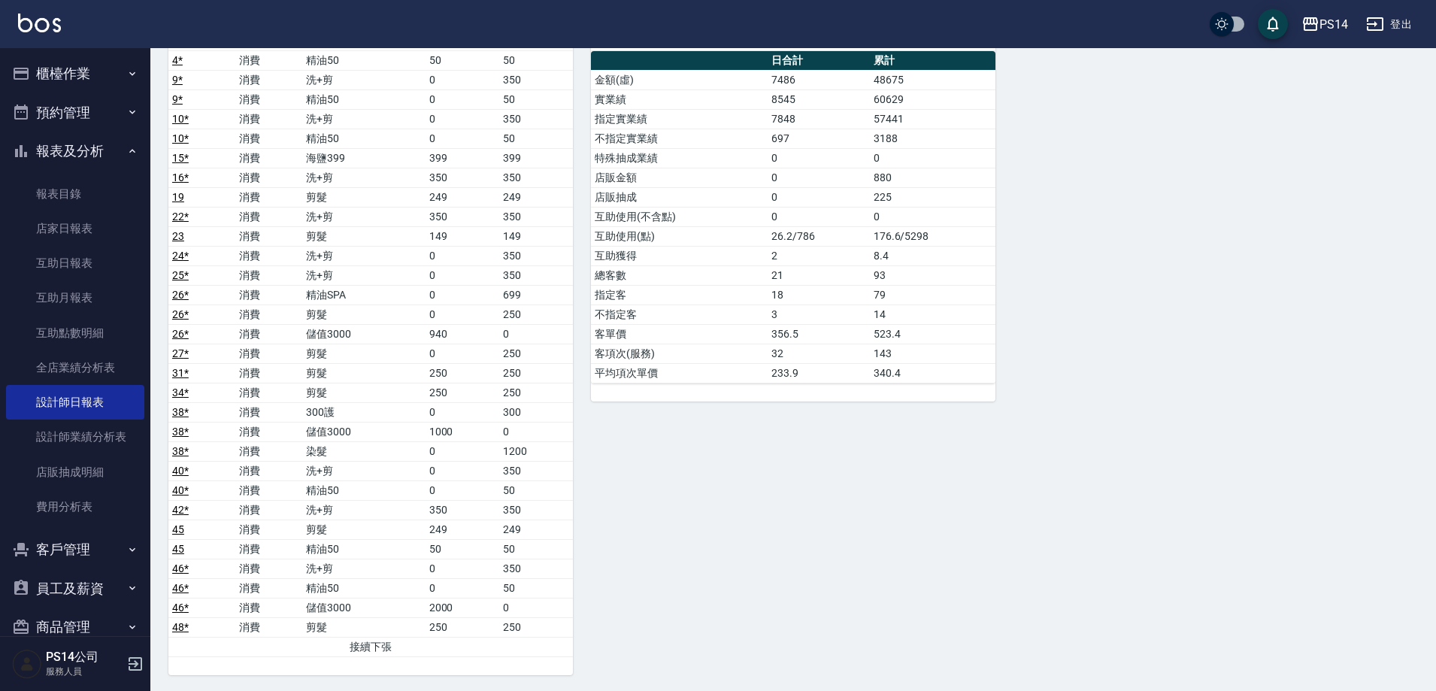
scroll to position [1113, 0]
click at [1400, 26] on button "登出" at bounding box center [1389, 25] width 58 height 28
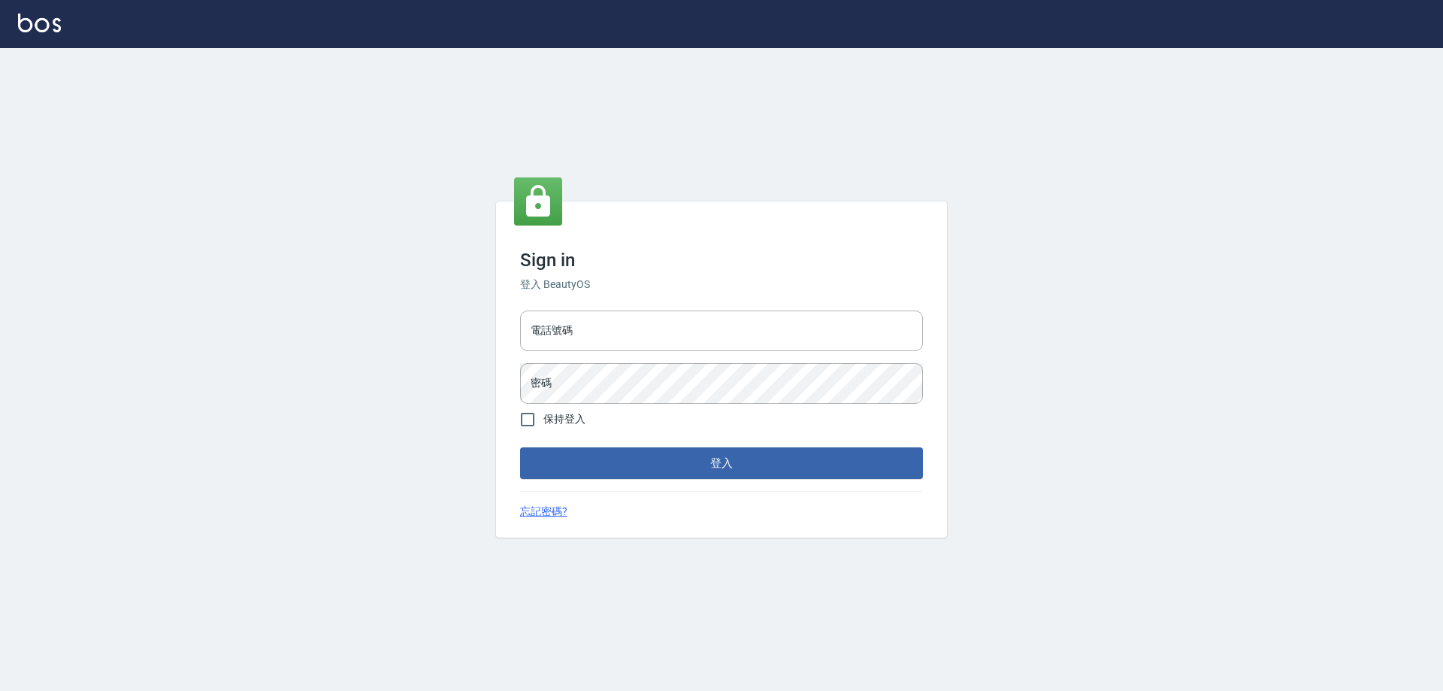
type input "0426657991"
